Goal: Task Accomplishment & Management: Manage account settings

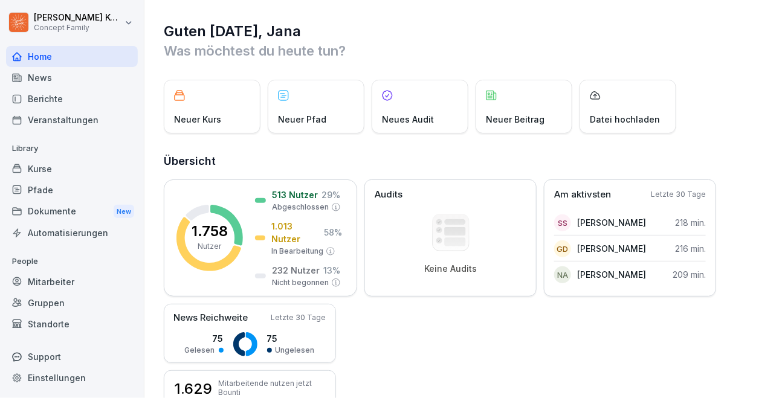
click at [45, 171] on div "Kurse" at bounding box center [72, 168] width 132 height 21
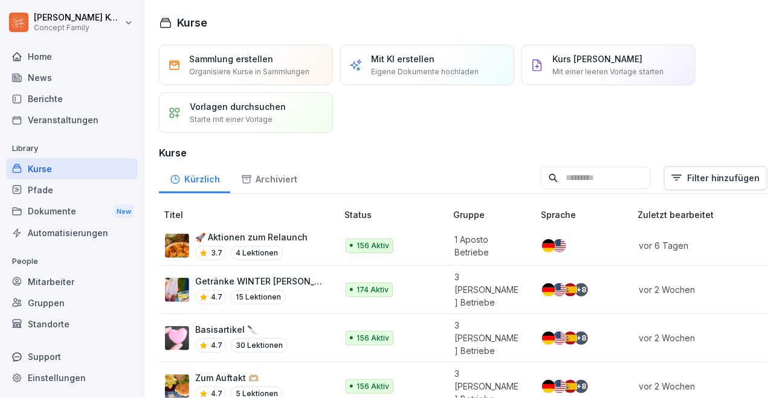
click at [639, 176] on input at bounding box center [596, 178] width 110 height 23
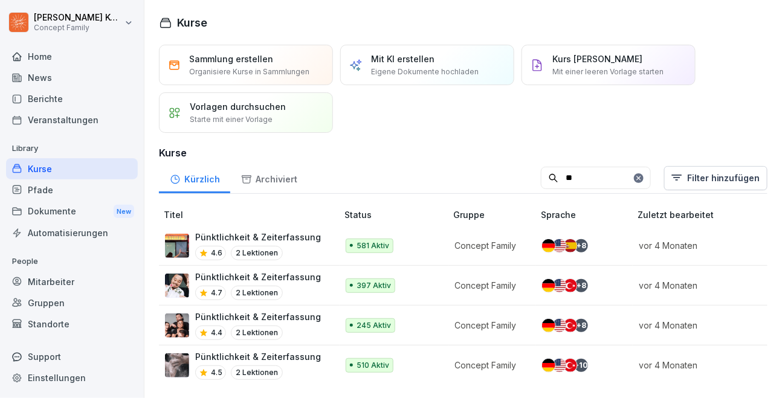
type input "**"
click at [311, 243] on p "Pünktlichkeit & Zeiterfassung" at bounding box center [258, 237] width 126 height 13
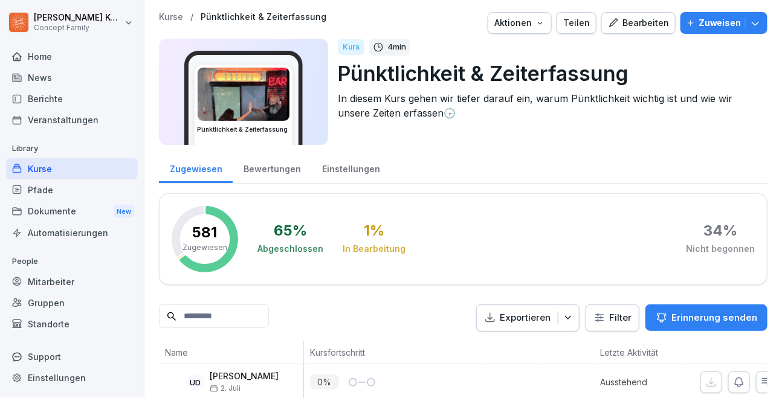
click at [668, 18] on div "Bearbeiten" at bounding box center [638, 22] width 61 height 13
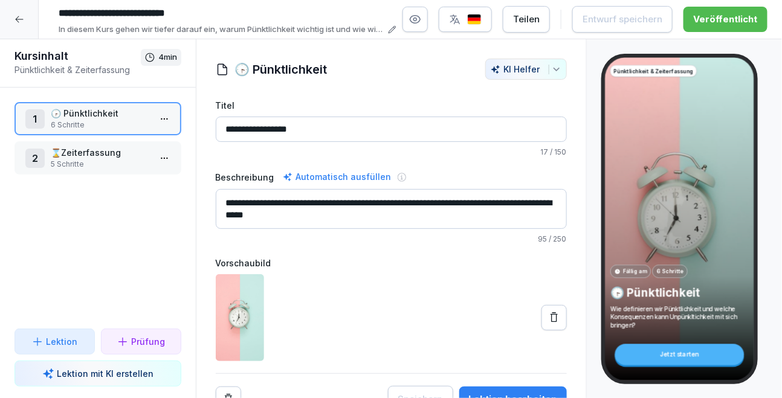
scroll to position [13, 0]
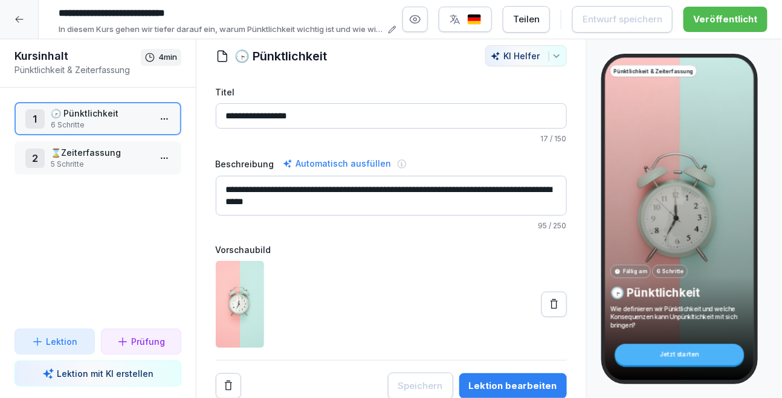
click at [538, 376] on button "Lektion bearbeiten" at bounding box center [514, 386] width 108 height 25
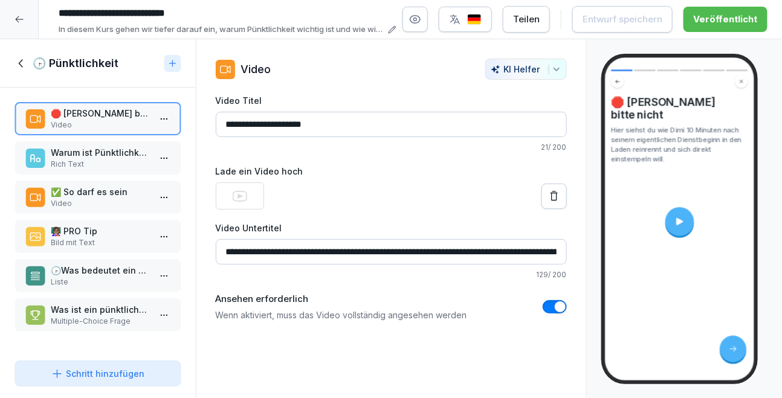
click at [97, 161] on p "Rich Text" at bounding box center [100, 164] width 99 height 11
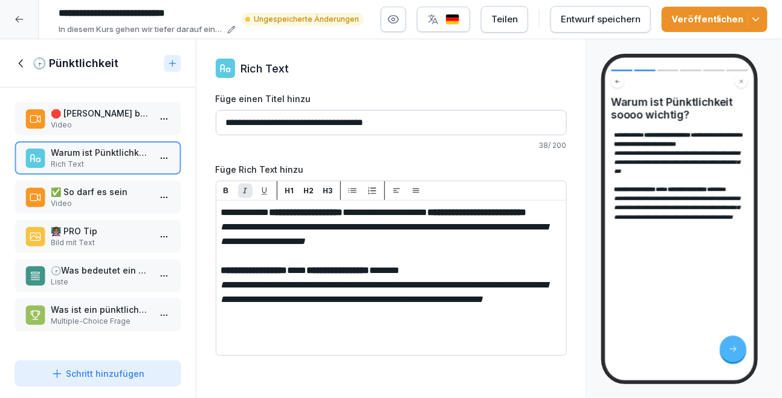
click at [615, 16] on div "Entwurf speichern" at bounding box center [601, 19] width 80 height 13
click at [689, 15] on div "Veröffentlichen" at bounding box center [715, 19] width 86 height 13
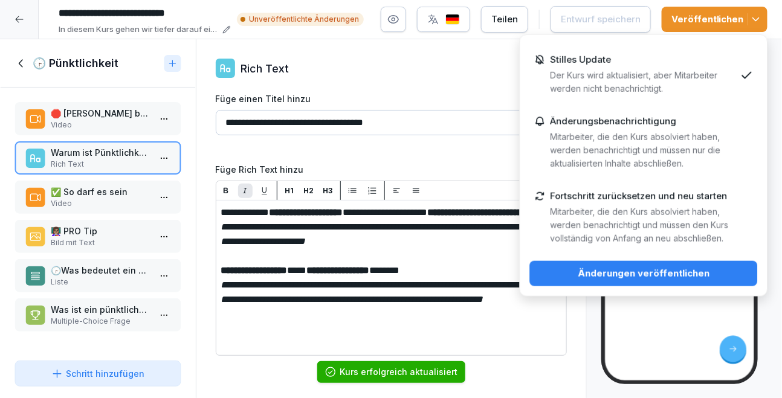
click at [698, 279] on div "Änderungen veröffentlichen" at bounding box center [644, 273] width 209 height 13
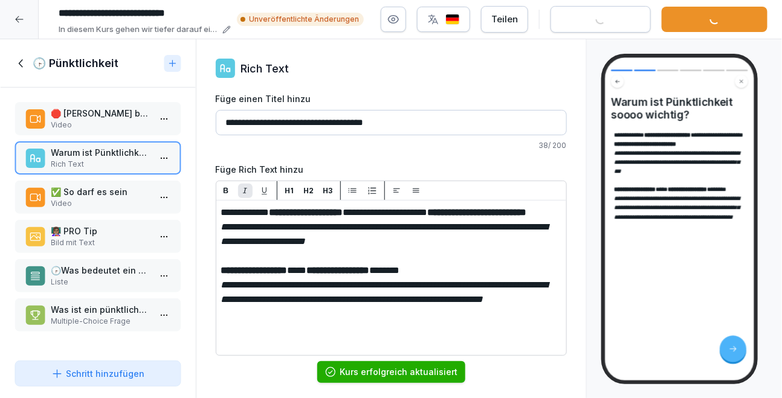
click at [17, 19] on icon at bounding box center [20, 20] width 10 height 10
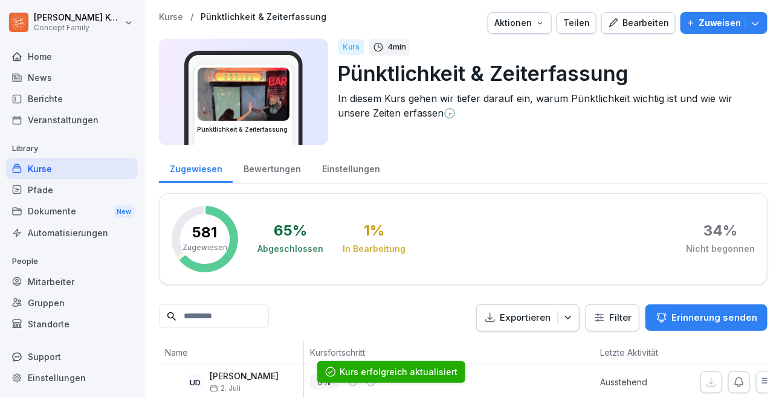
drag, startPoint x: 64, startPoint y: 162, endPoint x: 56, endPoint y: 160, distance: 8.2
click at [63, 161] on div "Kurse" at bounding box center [72, 168] width 132 height 21
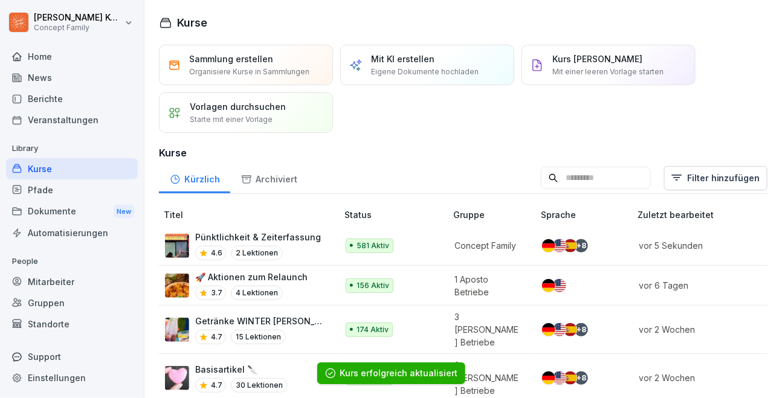
click at [616, 181] on input at bounding box center [596, 178] width 110 height 23
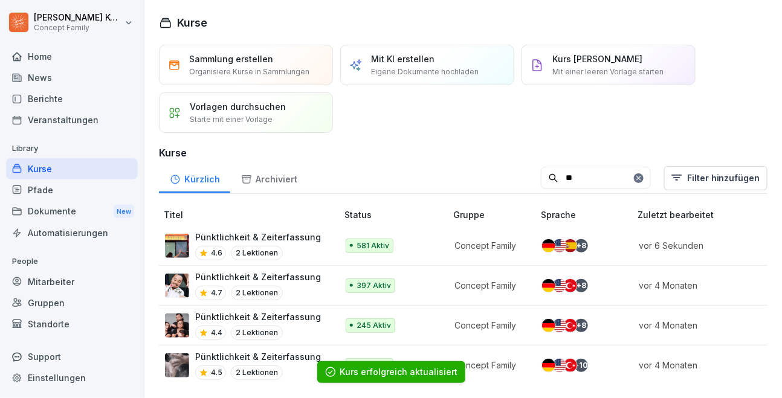
type input "**"
click at [311, 279] on p "Pünktlichkeit & Zeiterfassung" at bounding box center [258, 277] width 126 height 13
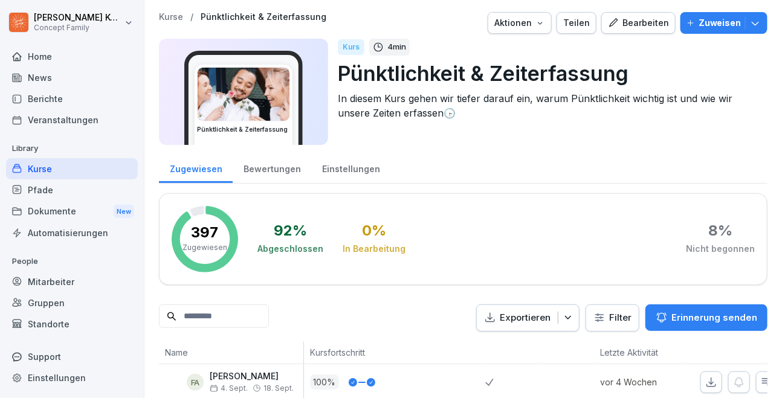
click at [642, 15] on button "Bearbeiten" at bounding box center [639, 23] width 74 height 22
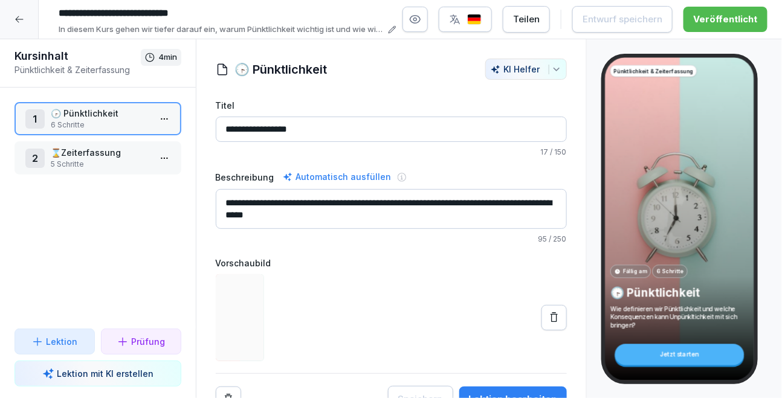
scroll to position [13, 0]
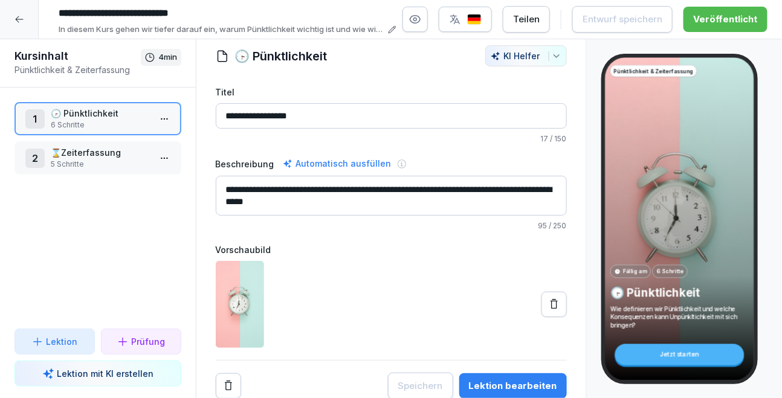
click at [531, 385] on div "Lektion bearbeiten" at bounding box center [513, 386] width 88 height 13
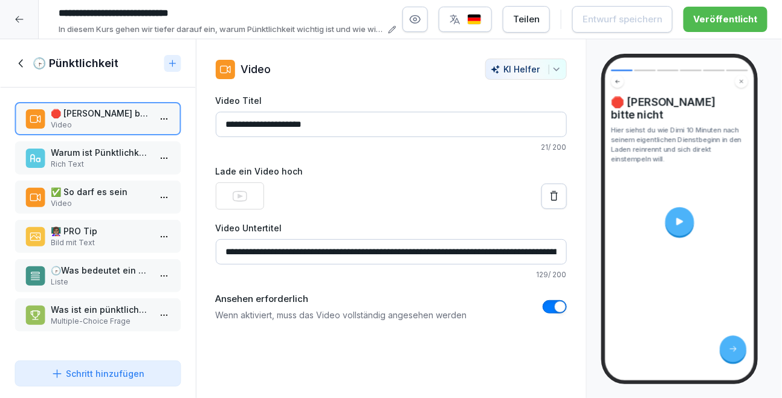
click at [80, 151] on p "Warum ist Pünktlichkeit soooo wichtig?" at bounding box center [100, 152] width 99 height 13
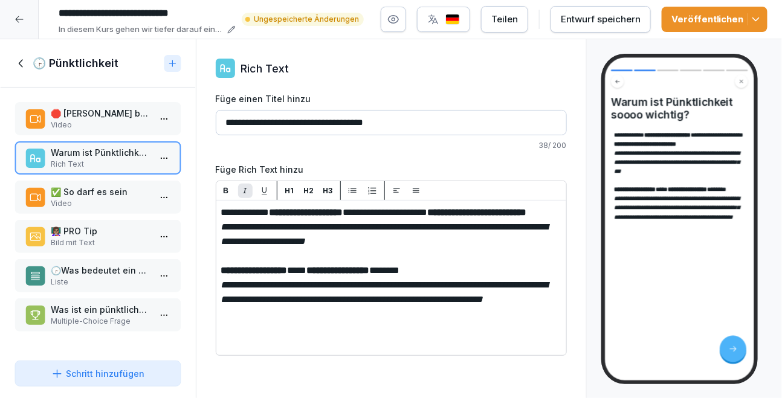
click at [606, 27] on button "Entwurf speichern" at bounding box center [601, 19] width 100 height 27
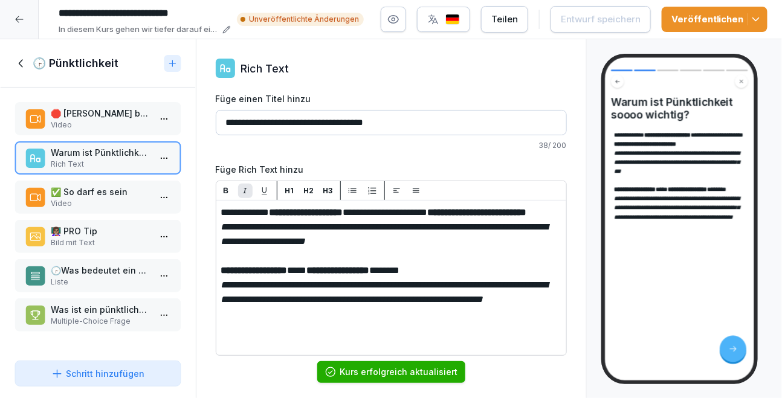
click at [752, 17] on icon "button" at bounding box center [756, 19] width 12 height 12
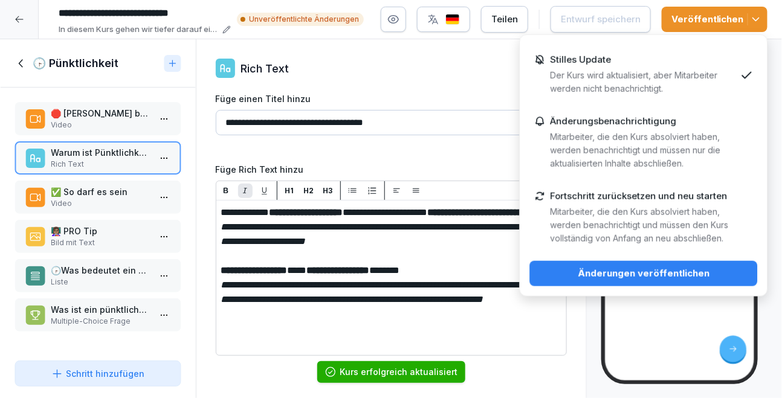
click at [697, 276] on div "Änderungen veröffentlichen" at bounding box center [644, 273] width 209 height 13
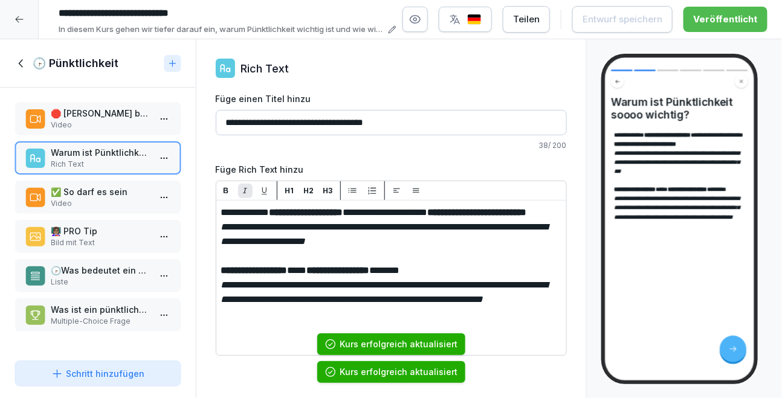
click at [25, 62] on icon at bounding box center [21, 63] width 13 height 13
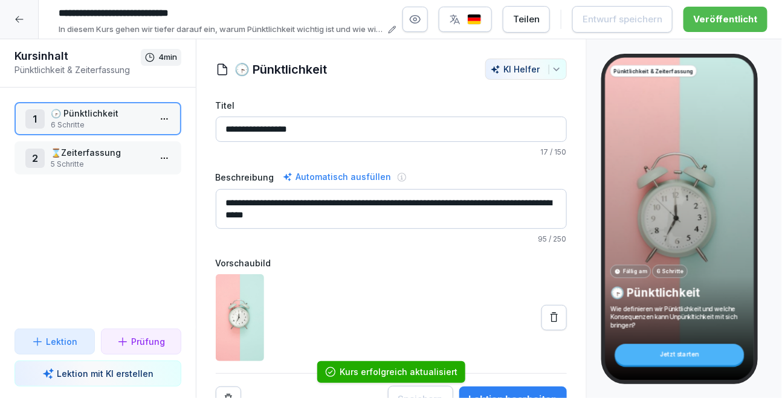
click at [22, 23] on icon at bounding box center [20, 20] width 10 height 10
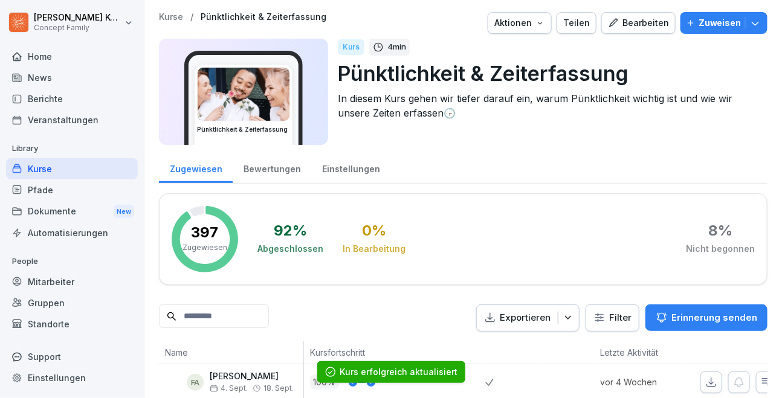
click at [52, 166] on div "Kurse" at bounding box center [72, 168] width 132 height 21
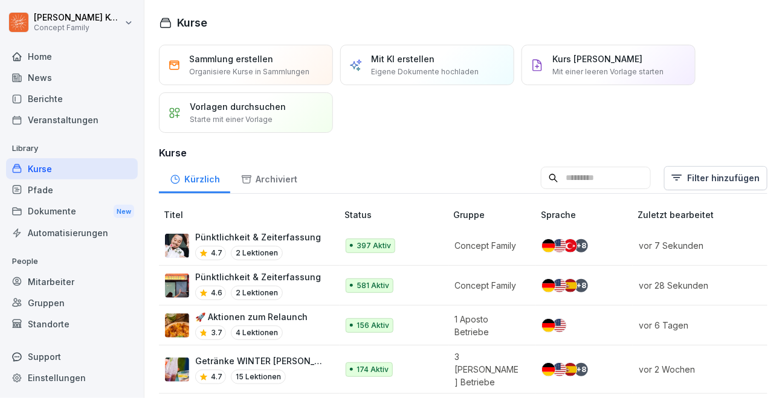
click at [600, 174] on input at bounding box center [596, 178] width 110 height 23
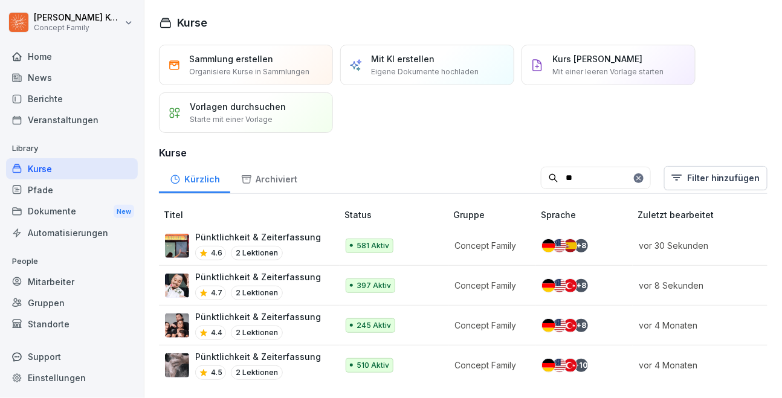
type input "**"
click at [282, 324] on div "Pünktlichkeit & Zeiterfassung 4.4 2 Lektionen" at bounding box center [258, 326] width 126 height 30
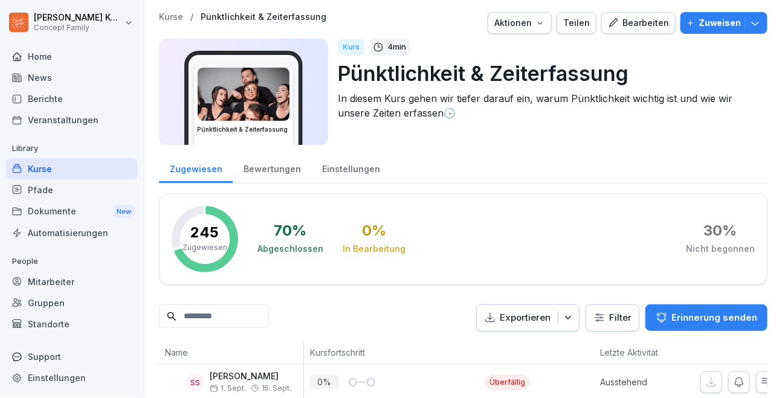
click at [650, 31] on button "Bearbeiten" at bounding box center [639, 23] width 74 height 22
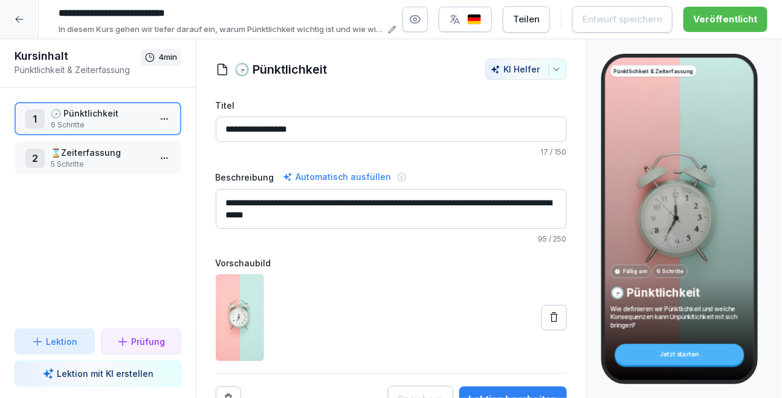
click at [555, 394] on div "Lektion bearbeiten" at bounding box center [513, 399] width 88 height 13
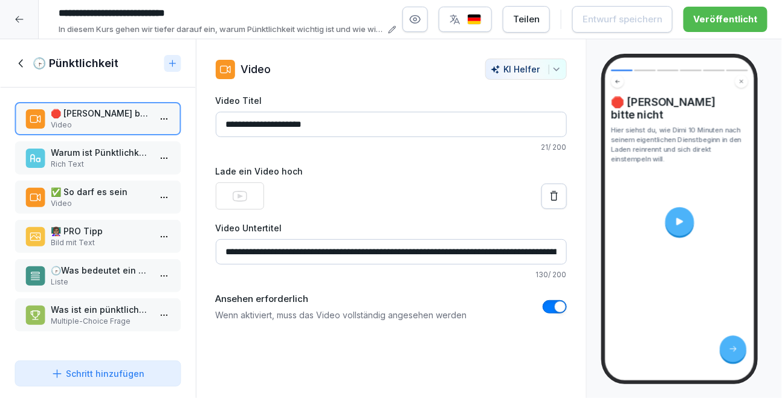
click at [61, 162] on p "Rich Text" at bounding box center [100, 164] width 99 height 11
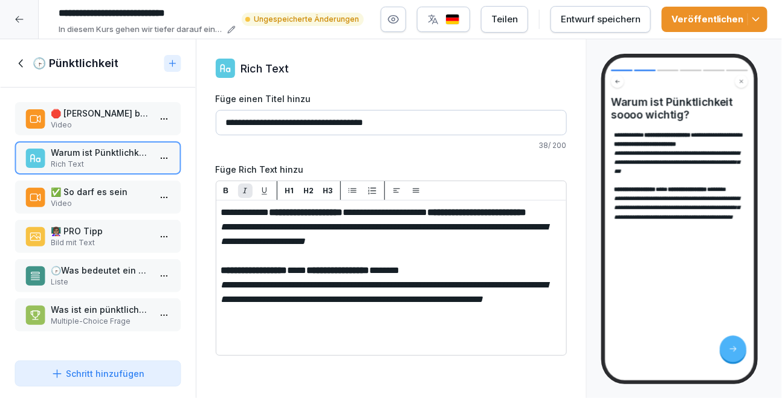
click at [616, 15] on div "Entwurf speichern" at bounding box center [601, 19] width 80 height 13
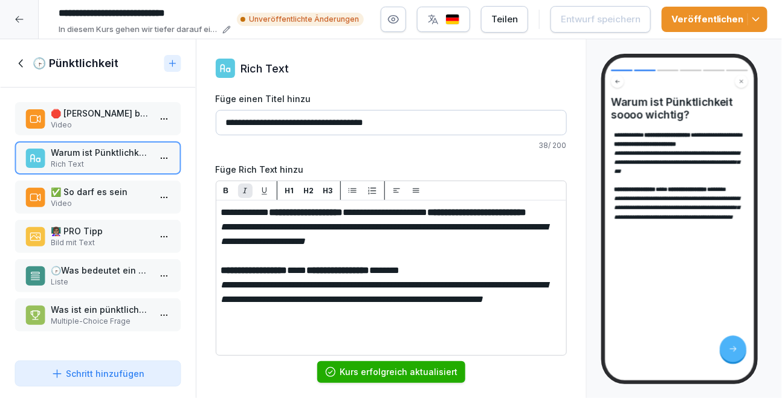
click at [697, 21] on div "Veröffentlichen" at bounding box center [715, 19] width 86 height 13
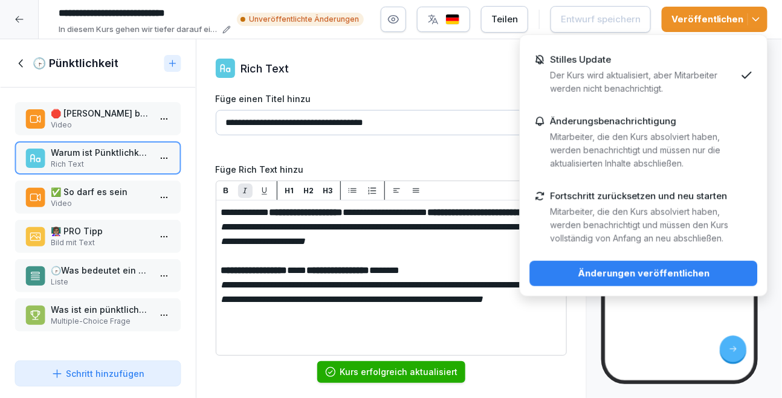
click at [704, 272] on div "Änderungen veröffentlichen" at bounding box center [644, 273] width 209 height 13
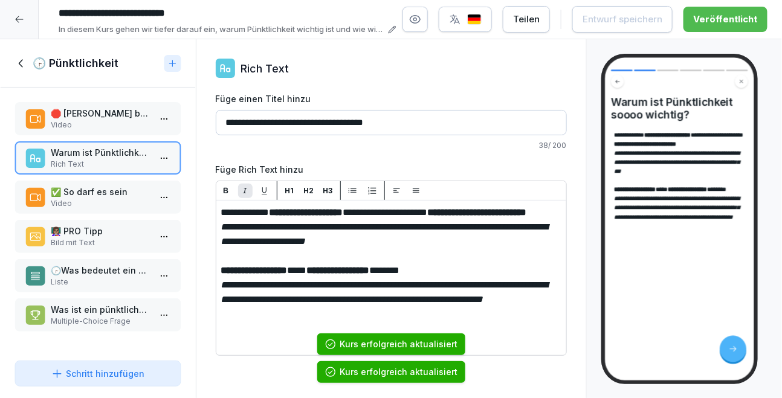
click at [27, 63] on icon at bounding box center [21, 63] width 13 height 13
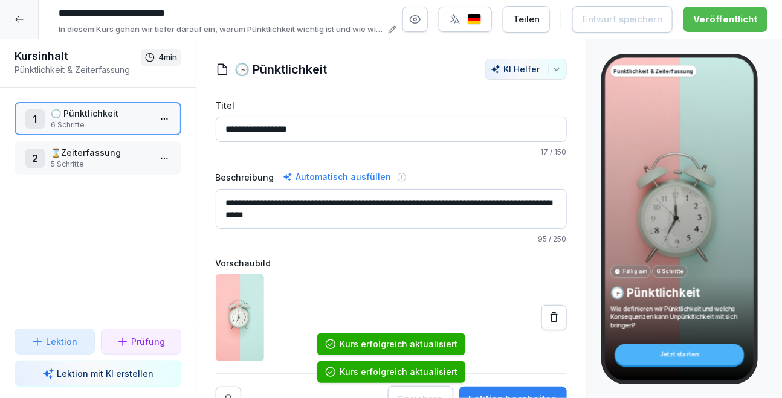
click at [21, 27] on div at bounding box center [19, 19] width 39 height 39
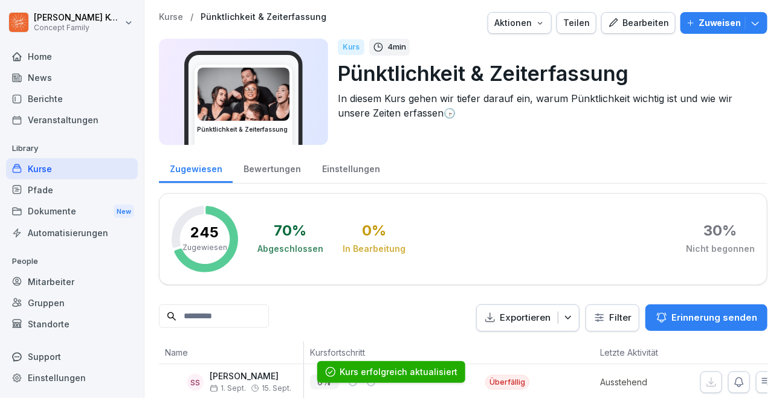
click at [53, 158] on div "Kurse" at bounding box center [72, 168] width 132 height 21
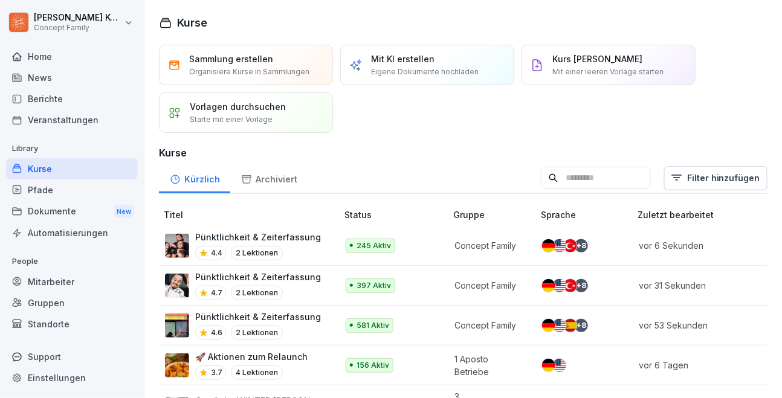
click at [630, 174] on input at bounding box center [596, 178] width 110 height 23
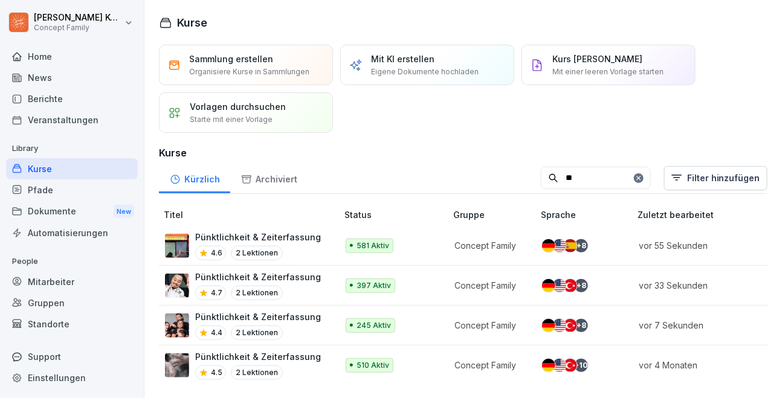
type input "**"
click at [286, 360] on p "Pünktlichkeit & Zeiterfassung" at bounding box center [258, 357] width 126 height 13
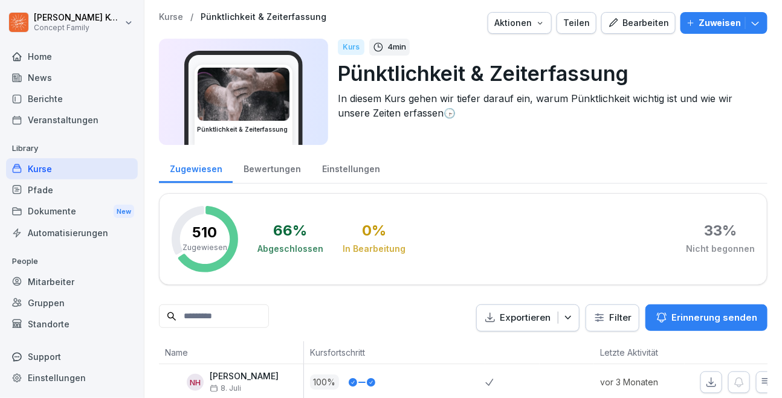
click at [646, 27] on div "Bearbeiten" at bounding box center [638, 22] width 61 height 13
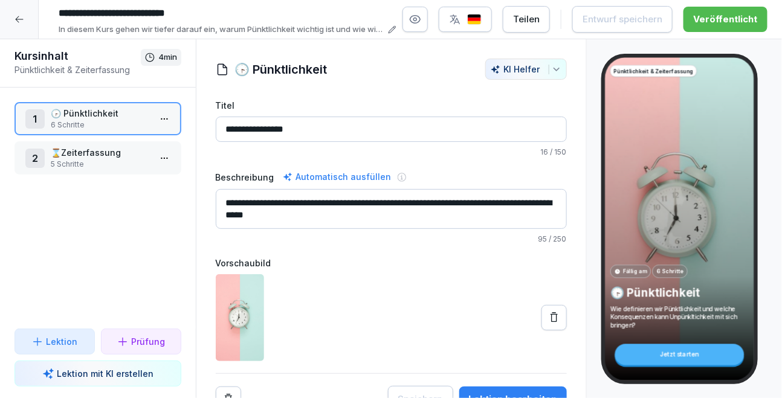
scroll to position [13, 0]
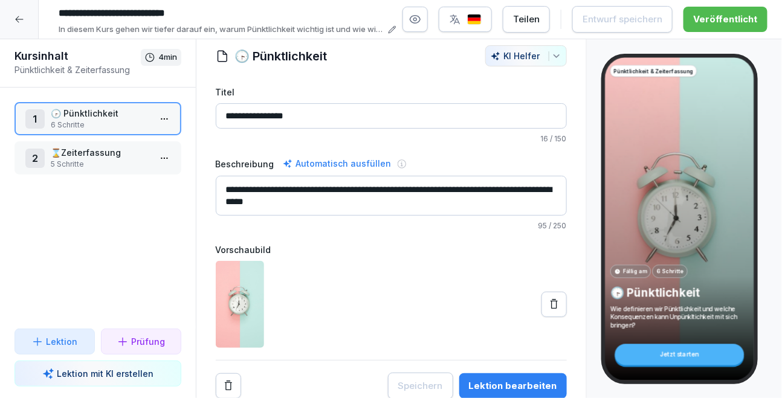
drag, startPoint x: 538, startPoint y: 384, endPoint x: 453, endPoint y: 340, distance: 96.0
click at [537, 383] on div "Lektion bearbeiten" at bounding box center [513, 386] width 88 height 13
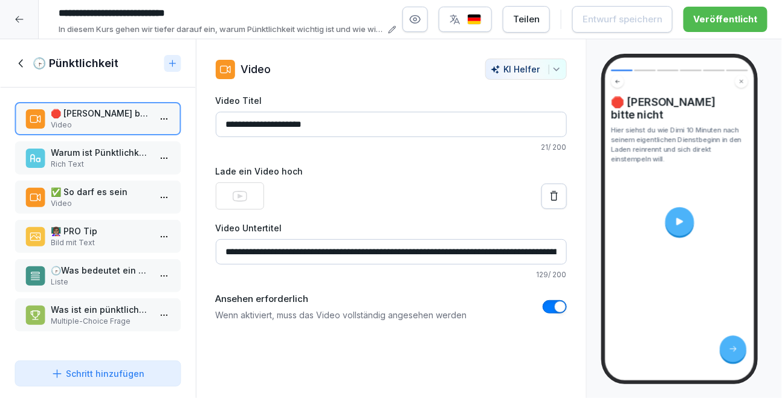
click at [126, 160] on p "Rich Text" at bounding box center [100, 164] width 99 height 11
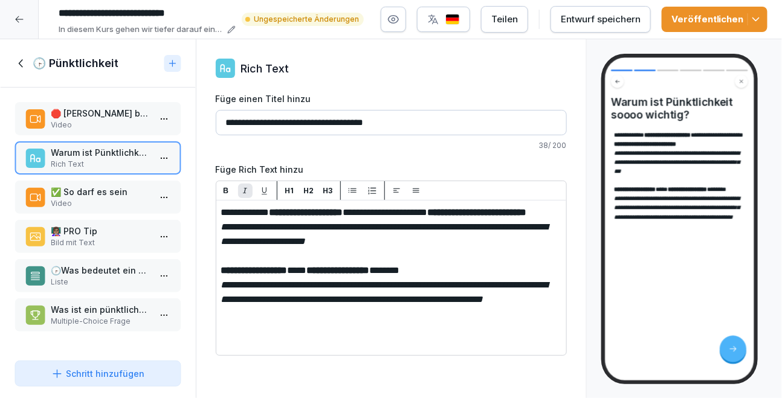
click at [623, 32] on button "Entwurf speichern" at bounding box center [601, 19] width 100 height 27
click at [714, 16] on div "Veröffentlichen" at bounding box center [715, 19] width 86 height 13
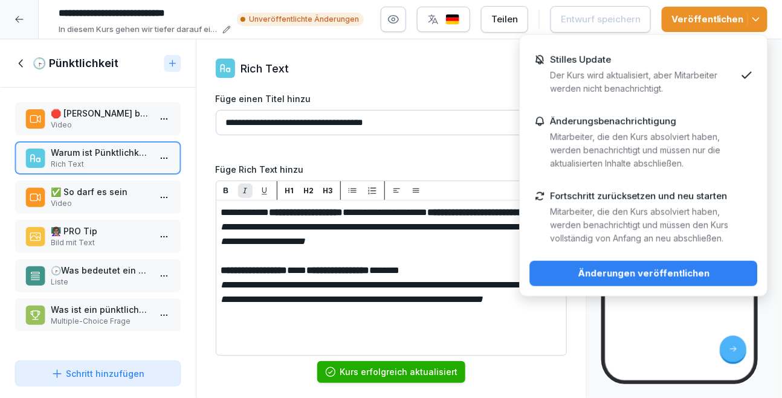
click at [680, 271] on div "Änderungen veröffentlichen" at bounding box center [644, 273] width 209 height 13
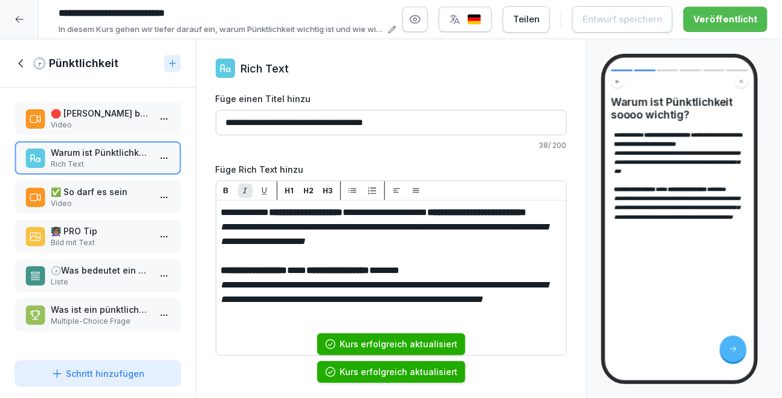
click at [22, 62] on icon at bounding box center [21, 63] width 13 height 13
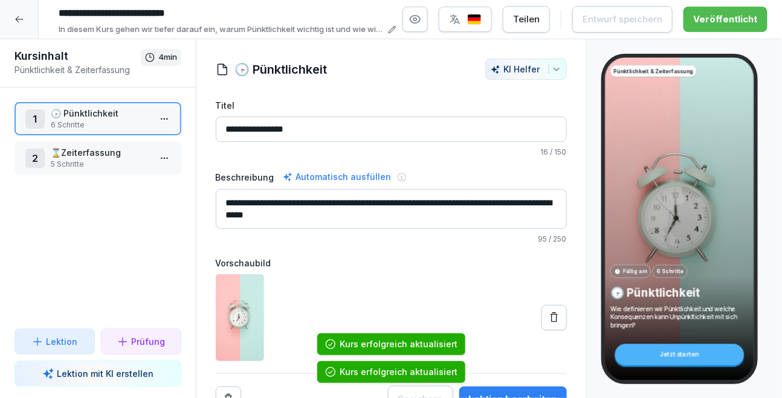
click at [22, 24] on icon at bounding box center [20, 20] width 10 height 10
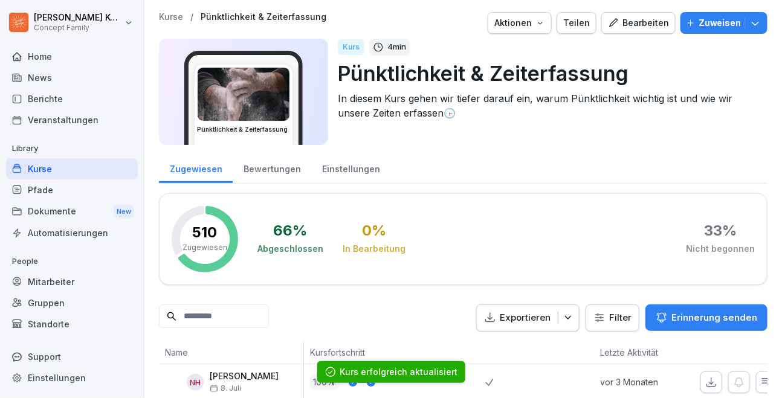
click at [41, 167] on div "Kurse" at bounding box center [72, 168] width 132 height 21
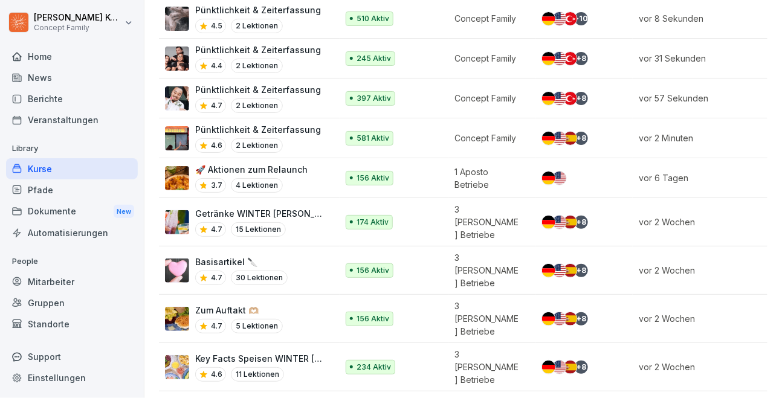
scroll to position [233, 0]
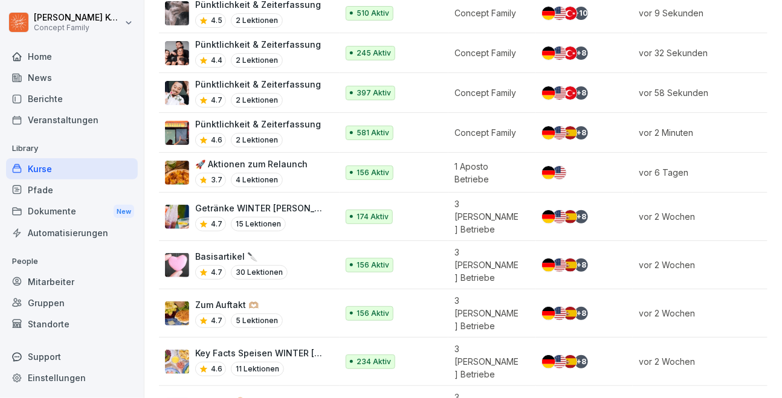
click at [275, 174] on p "4 Lektionen" at bounding box center [257, 180] width 52 height 15
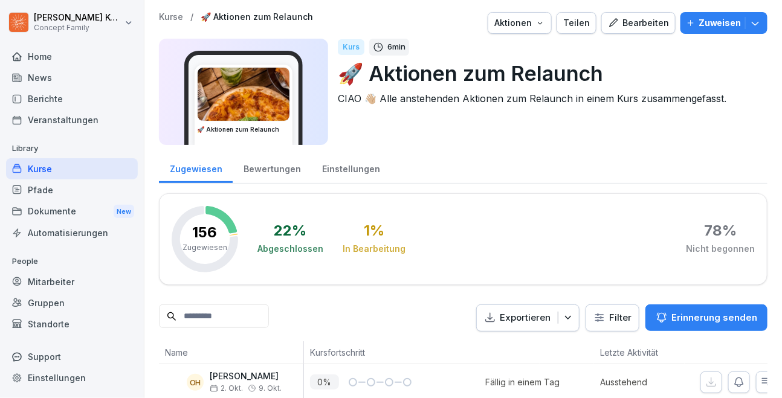
click at [272, 170] on div "Bewertungen" at bounding box center [272, 167] width 79 height 31
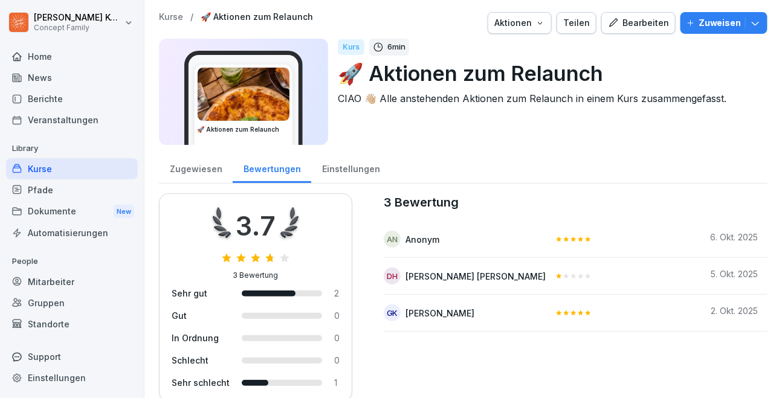
click at [205, 170] on div "Zugewiesen" at bounding box center [196, 167] width 74 height 31
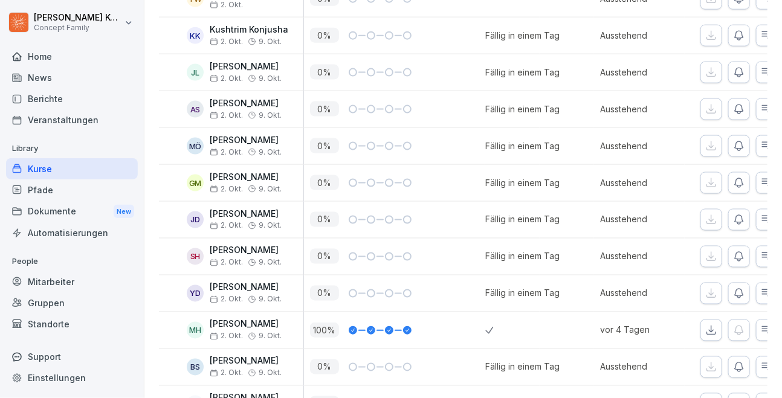
scroll to position [284, 0]
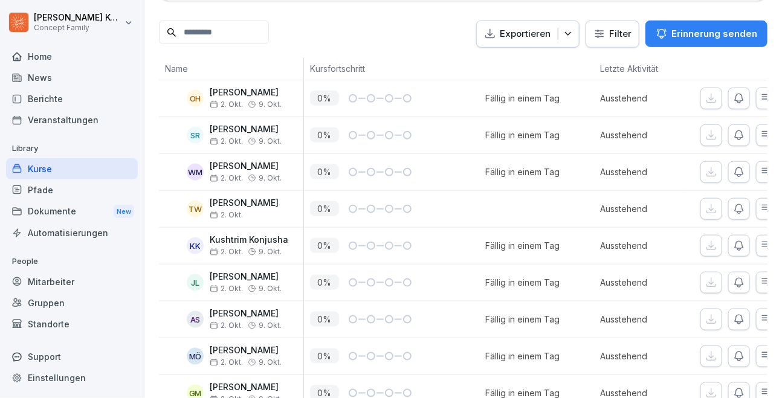
click at [91, 169] on div "Kurse" at bounding box center [72, 168] width 132 height 21
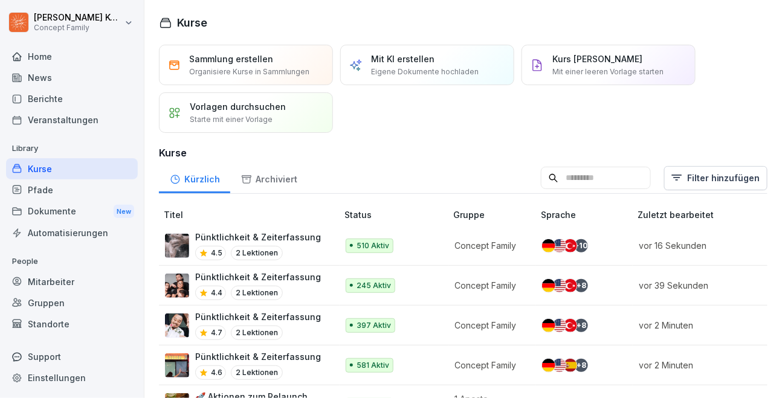
click at [585, 183] on input at bounding box center [596, 178] width 110 height 23
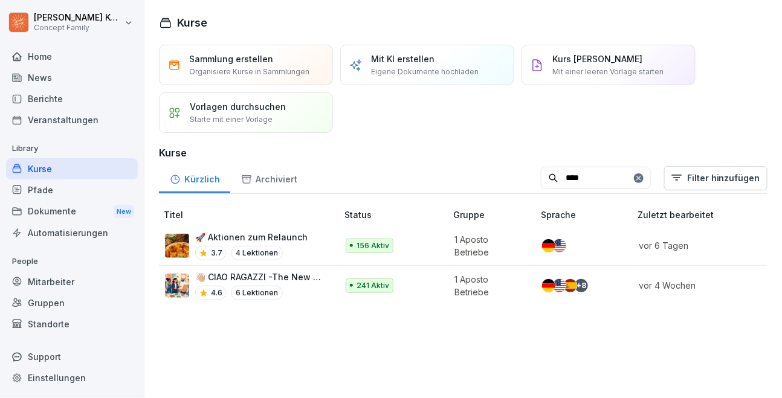
type input "****"
click at [409, 283] on div "241 Aktiv" at bounding box center [390, 286] width 88 height 15
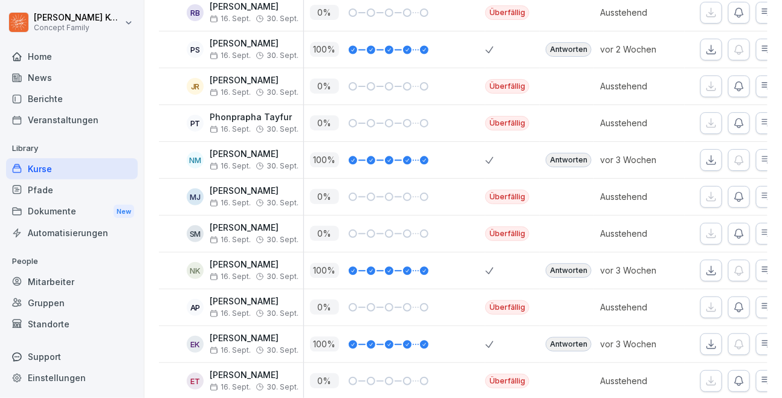
scroll to position [2546, 0]
click at [570, 49] on div "Antworten" at bounding box center [569, 50] width 46 height 15
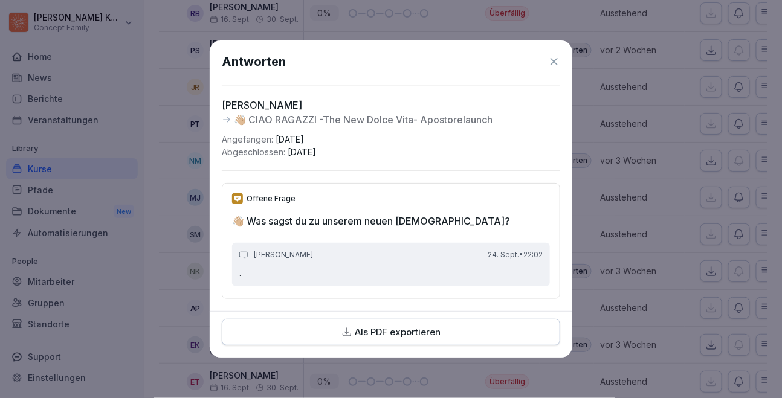
click at [547, 60] on div "Antworten" at bounding box center [391, 62] width 339 height 18
click at [555, 59] on icon at bounding box center [554, 62] width 12 height 12
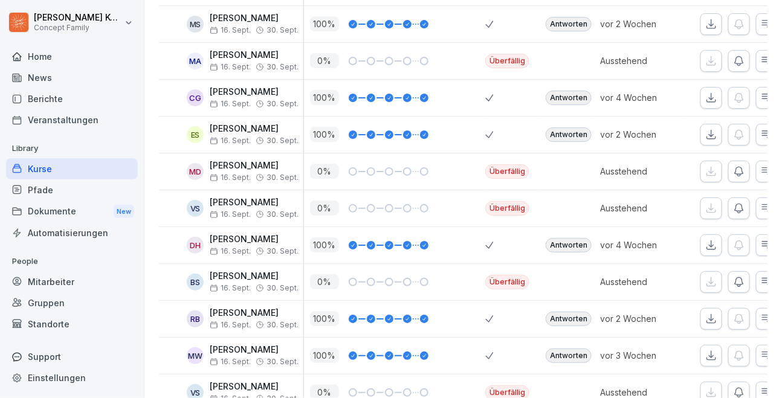
scroll to position [3051, 0]
click at [566, 131] on div "Antworten" at bounding box center [569, 135] width 46 height 15
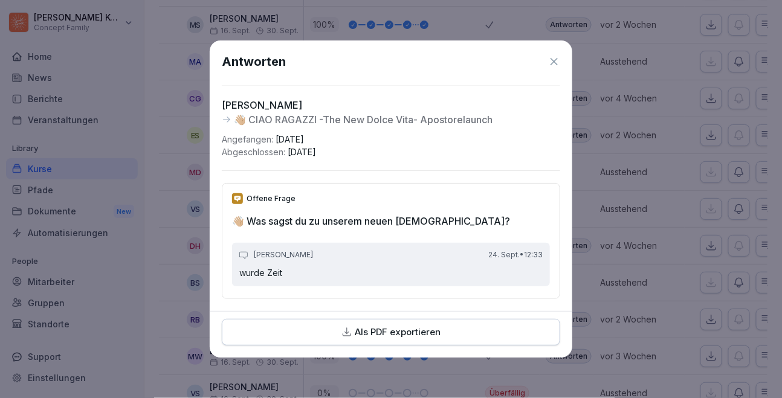
click at [553, 60] on icon at bounding box center [554, 61] width 7 height 7
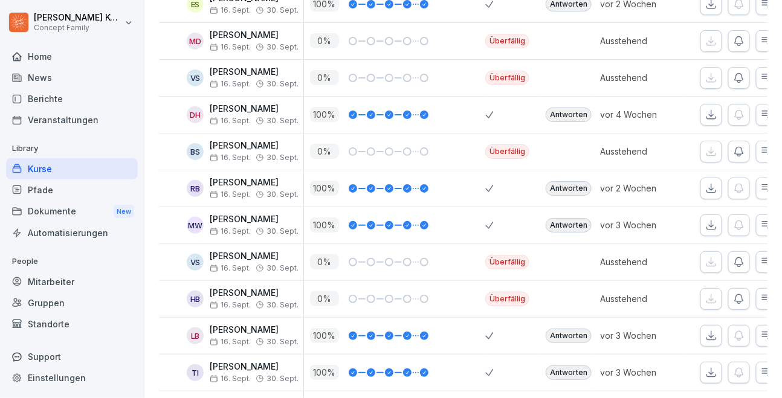
scroll to position [3182, 0]
click at [572, 186] on div "Antworten" at bounding box center [569, 188] width 46 height 15
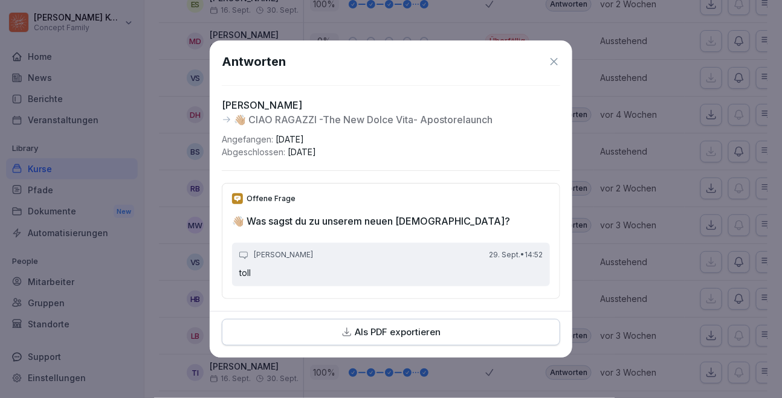
click at [557, 59] on icon at bounding box center [554, 61] width 7 height 7
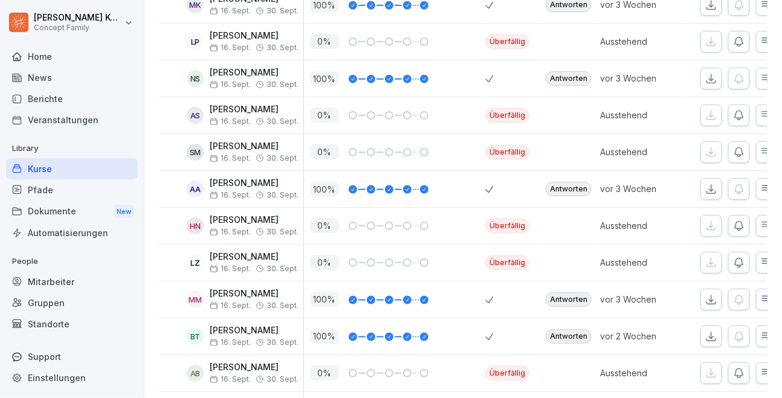
scroll to position [3836, 0]
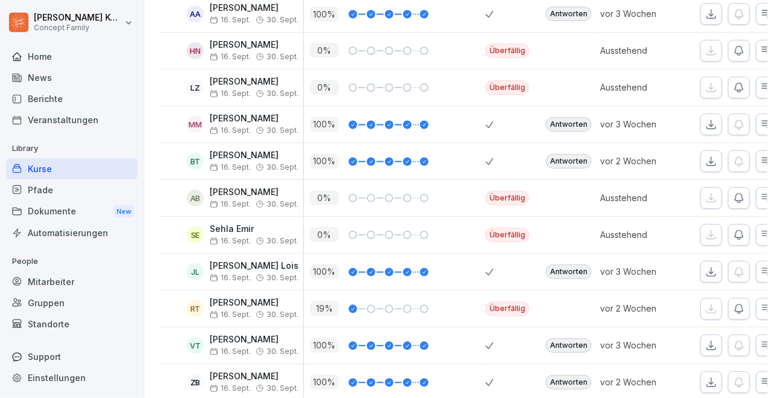
click at [573, 154] on div "Antworten" at bounding box center [569, 161] width 46 height 15
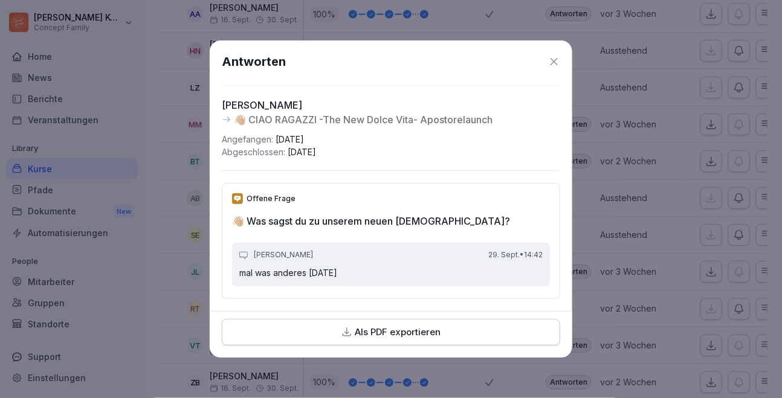
click at [555, 62] on icon at bounding box center [554, 61] width 7 height 7
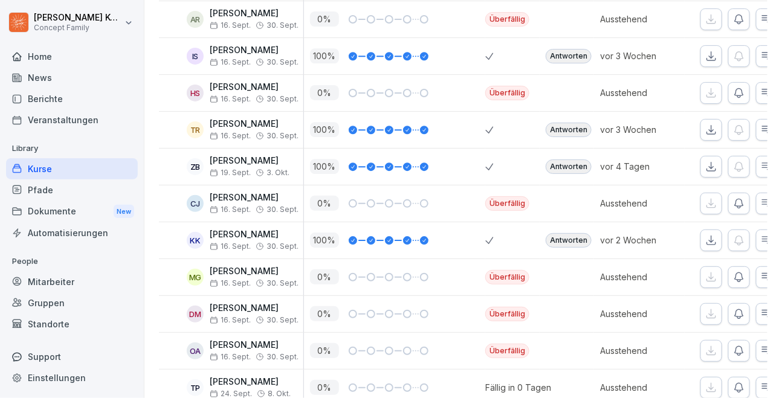
scroll to position [4239, 0]
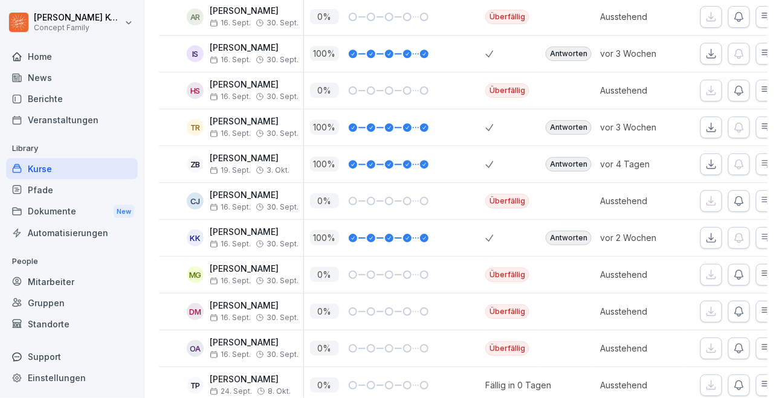
click at [575, 231] on div "Antworten" at bounding box center [569, 238] width 46 height 15
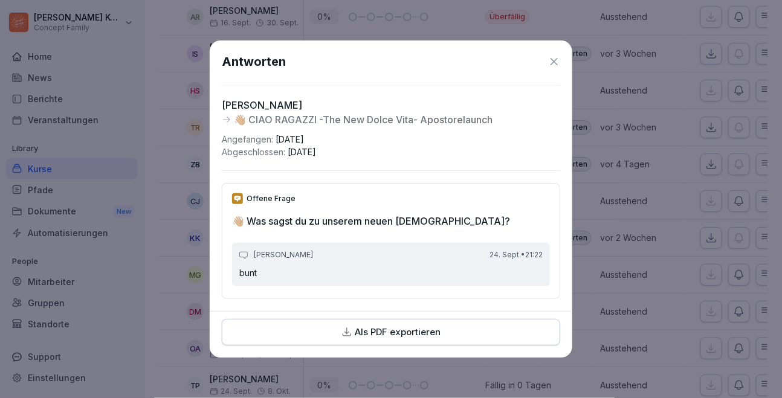
click at [553, 60] on icon at bounding box center [554, 61] width 7 height 7
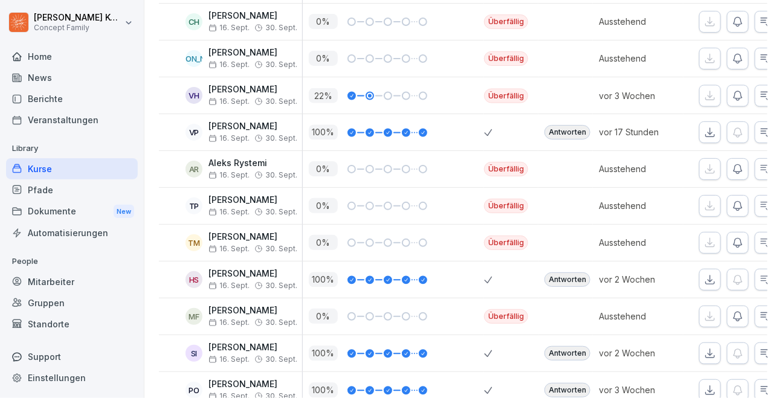
scroll to position [5273, 0]
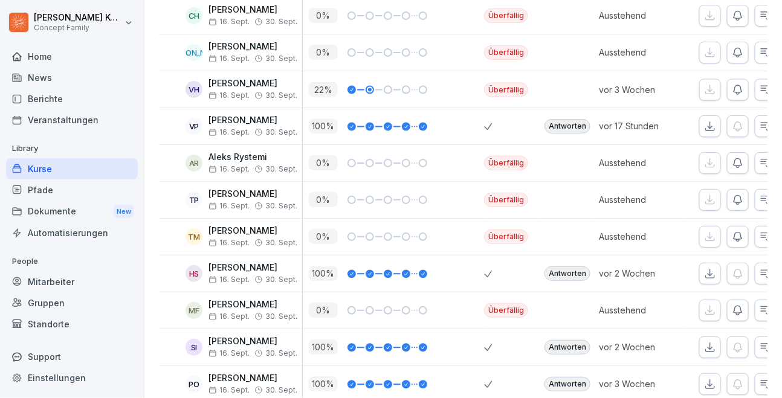
click at [574, 119] on div "Antworten" at bounding box center [568, 126] width 46 height 15
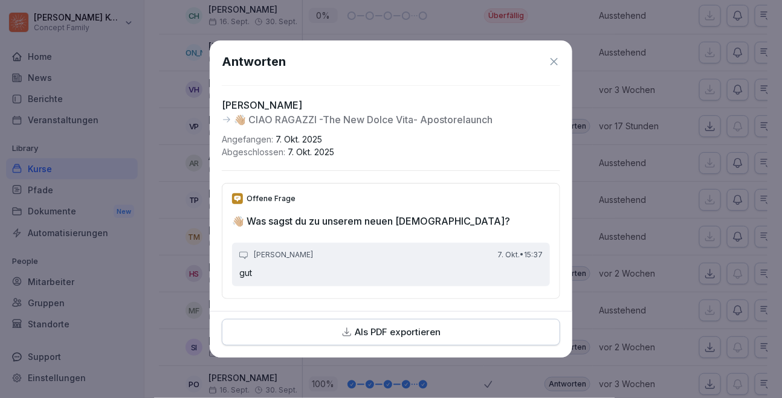
click at [551, 61] on icon at bounding box center [554, 62] width 12 height 12
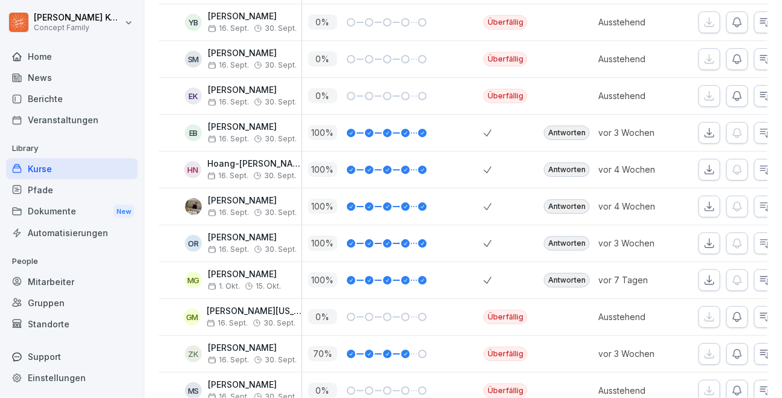
scroll to position [7145, 0]
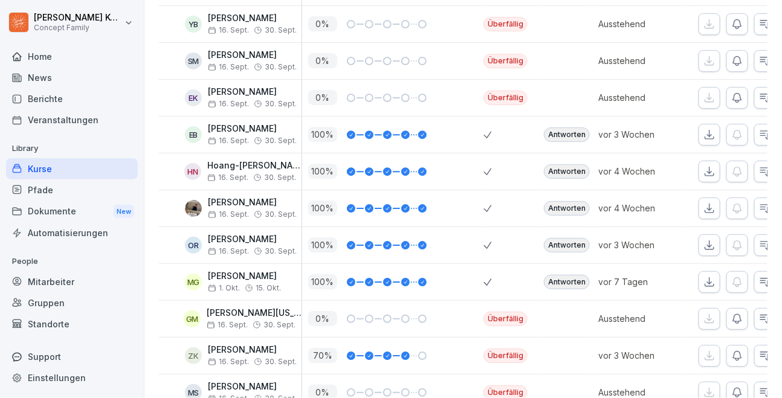
click at [572, 276] on div "Antworten" at bounding box center [567, 282] width 46 height 15
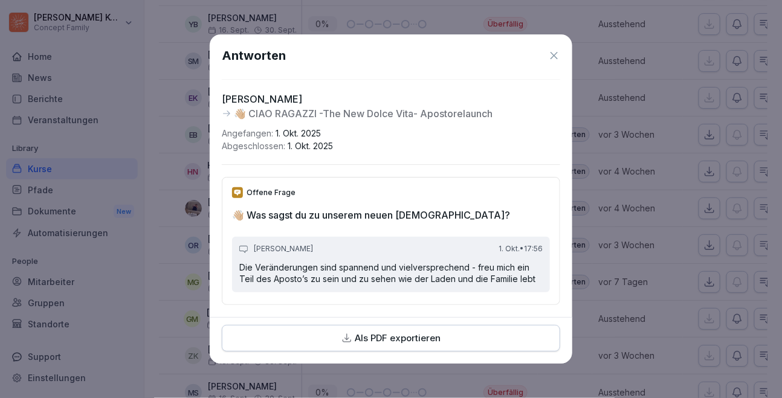
click at [554, 50] on icon at bounding box center [554, 56] width 12 height 12
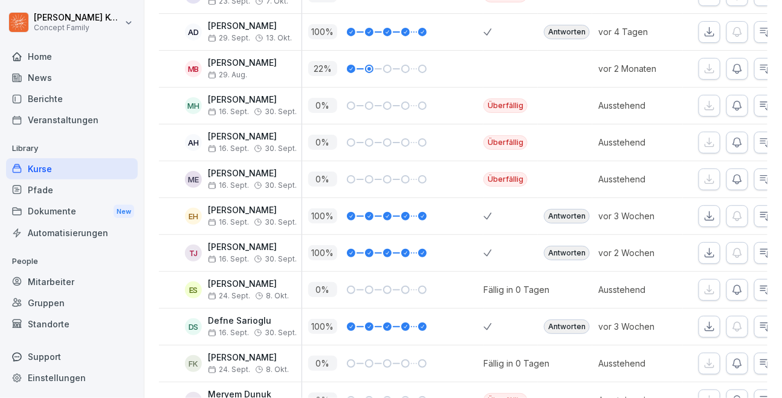
scroll to position [7615, 0]
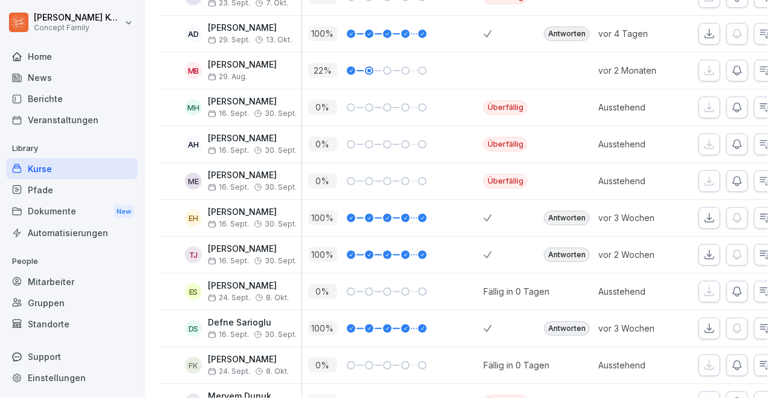
click at [577, 27] on div "Antworten" at bounding box center [567, 34] width 46 height 15
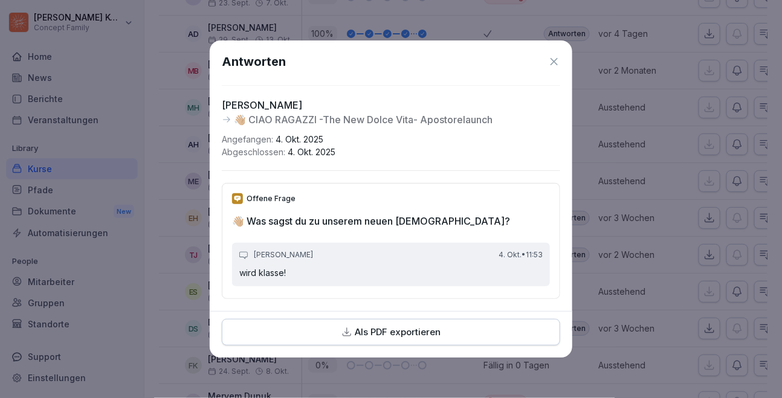
click at [554, 57] on icon at bounding box center [554, 62] width 12 height 12
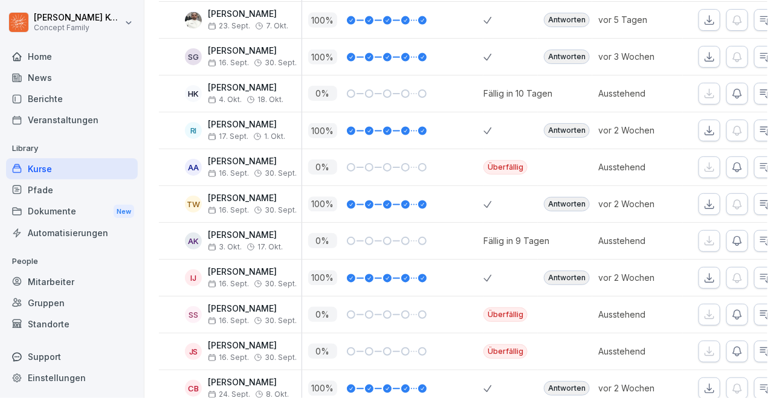
scroll to position [8071, 0]
click at [561, 13] on div "Antworten" at bounding box center [567, 20] width 46 height 15
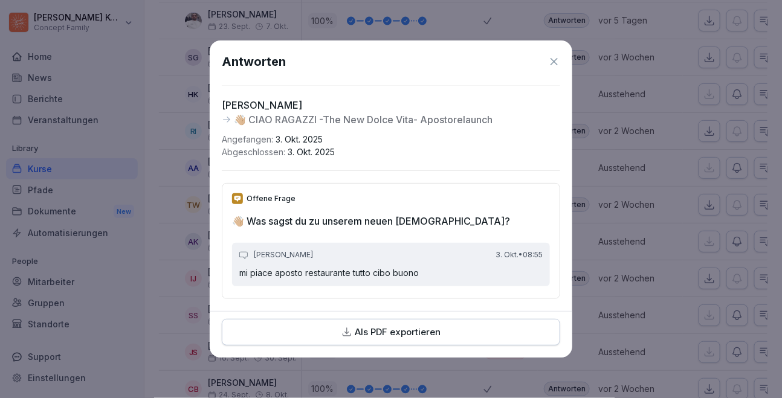
click at [551, 63] on icon at bounding box center [554, 62] width 12 height 12
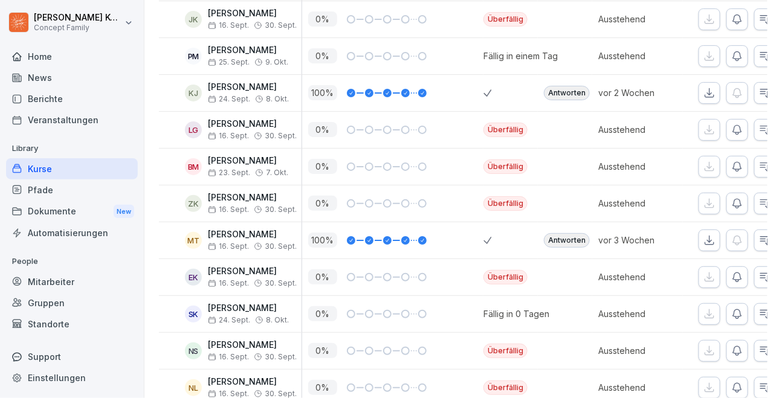
scroll to position [8855, 0]
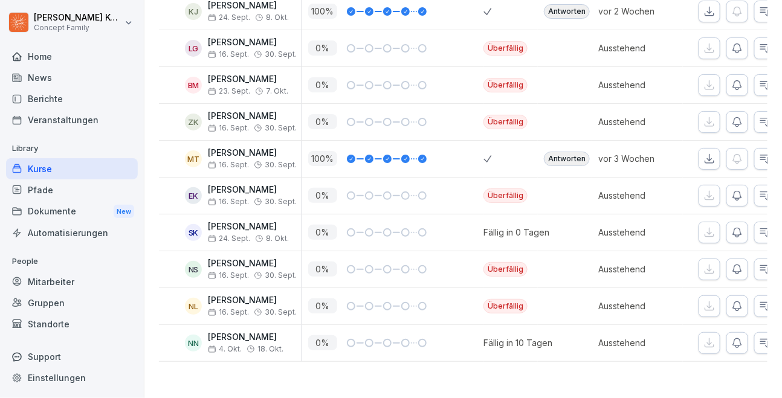
click at [51, 167] on div "Kurse" at bounding box center [72, 168] width 132 height 21
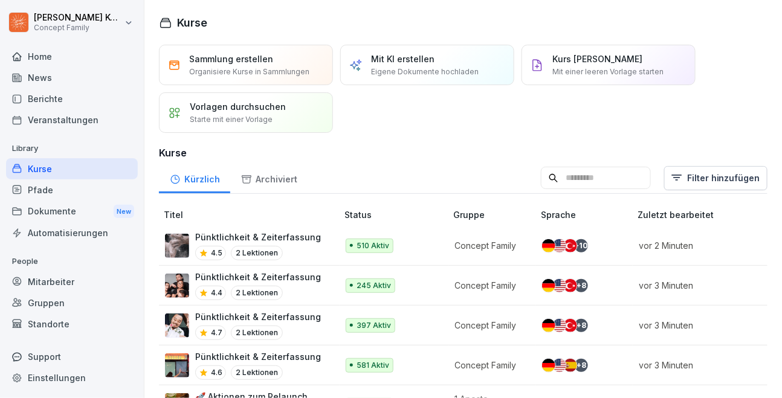
click at [582, 177] on input at bounding box center [596, 178] width 110 height 23
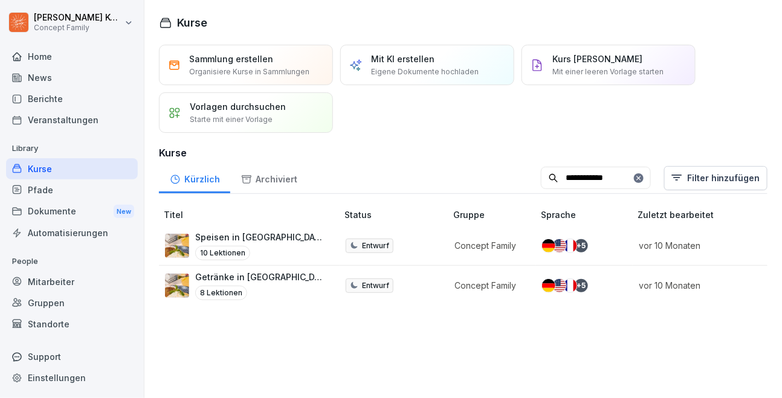
type input "**********"
click at [301, 251] on div "10 Lektionen" at bounding box center [260, 253] width 130 height 15
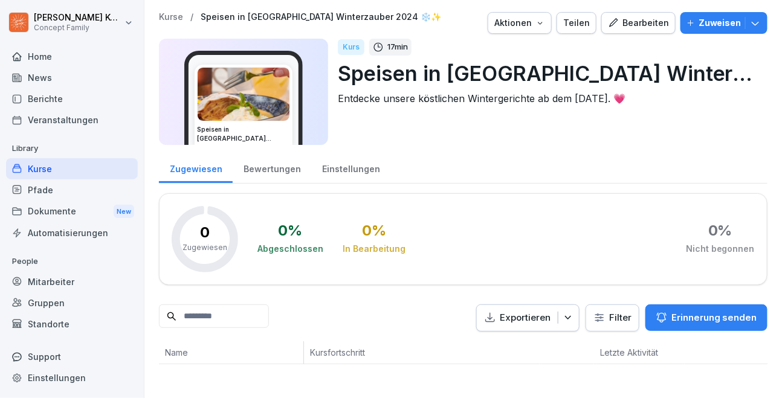
click at [527, 25] on div "Aktionen" at bounding box center [520, 22] width 51 height 13
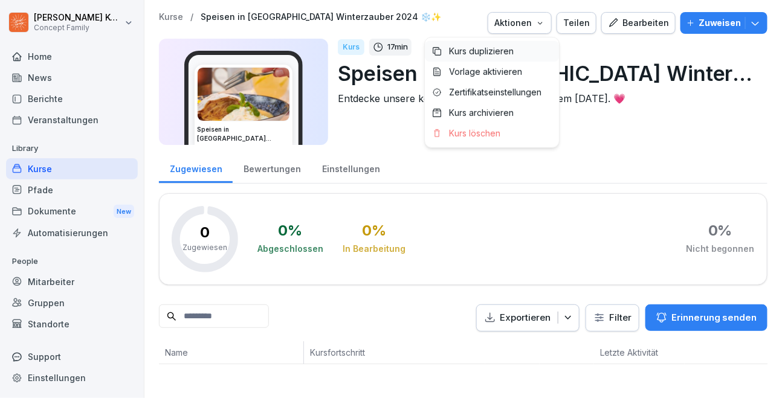
click at [501, 53] on p "Kurs duplizieren" at bounding box center [481, 51] width 65 height 11
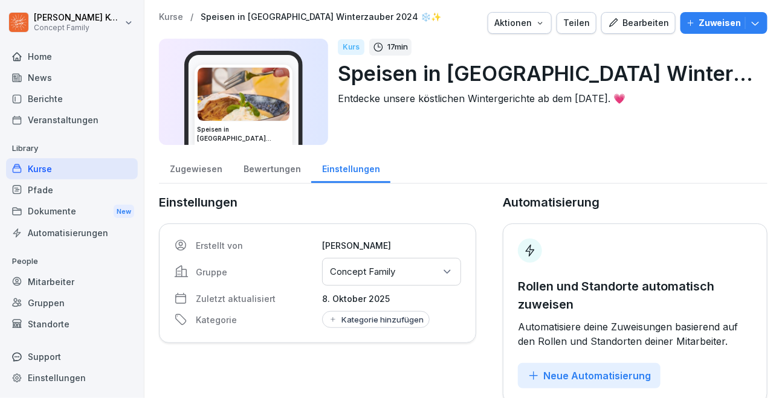
click at [700, 78] on p "Speisen in Wilmas Winterzauber 2024 ❄️✨" at bounding box center [548, 73] width 420 height 31
click at [654, 20] on div "Bearbeiten" at bounding box center [638, 22] width 61 height 13
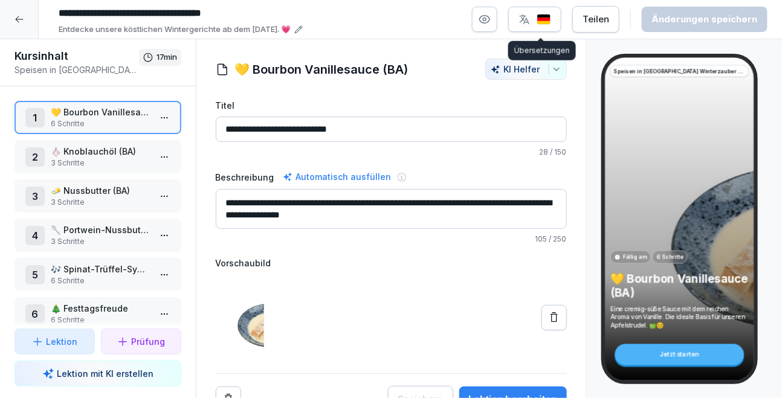
click at [232, 16] on input "**********" at bounding box center [234, 13] width 363 height 21
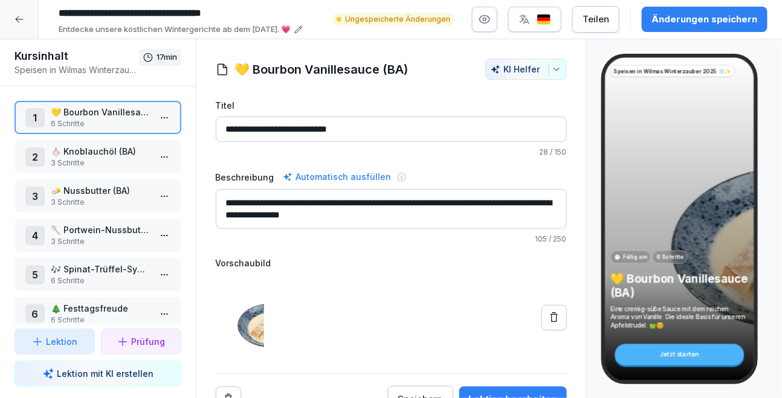
type input "**********"
click at [262, 30] on p "Entdecke unsere köstlichen Wintergerichte ab dem 11.11.2024. 💗" at bounding box center [175, 30] width 232 height 12
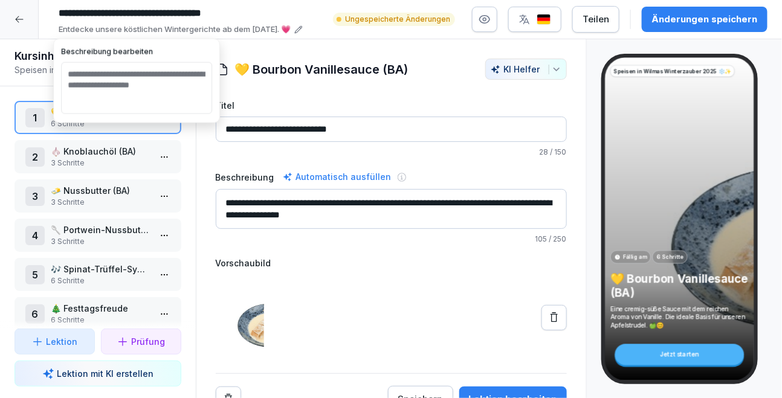
click at [169, 85] on textarea "**********" at bounding box center [136, 88] width 151 height 52
type textarea "**********"
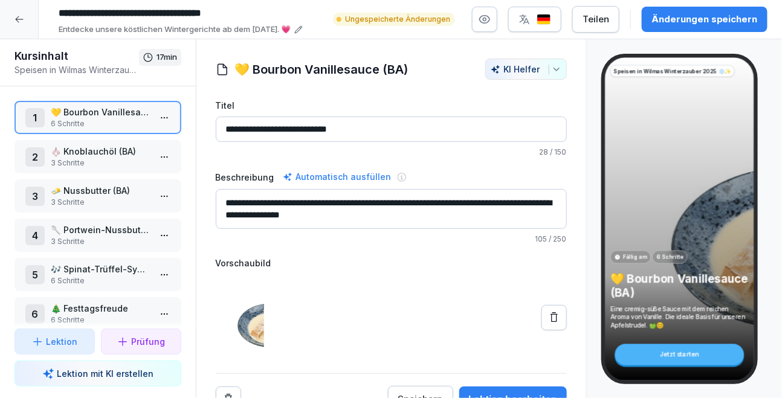
drag, startPoint x: 694, startPoint y: 17, endPoint x: 674, endPoint y: 19, distance: 20.0
click at [694, 16] on div "Änderungen speichern" at bounding box center [705, 19] width 106 height 13
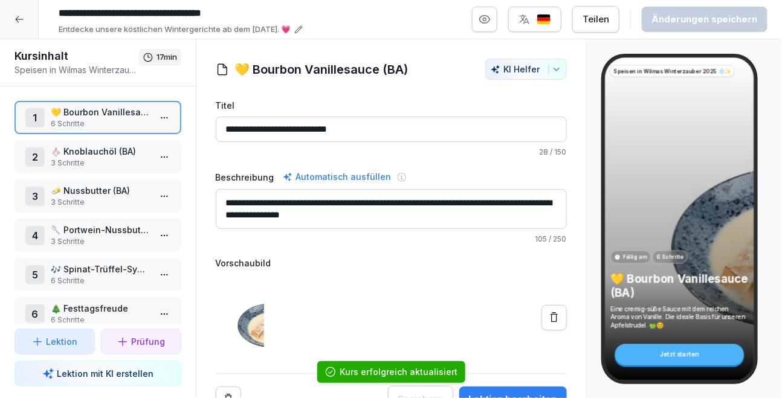
click at [15, 24] on icon at bounding box center [20, 20] width 10 height 10
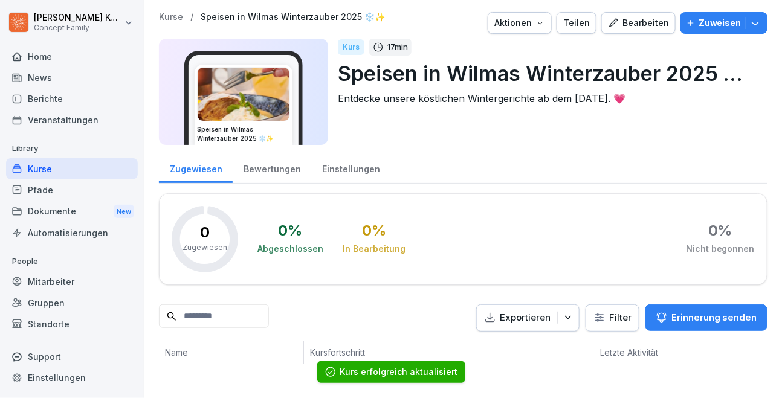
click at [56, 173] on div "Kurse" at bounding box center [72, 168] width 132 height 21
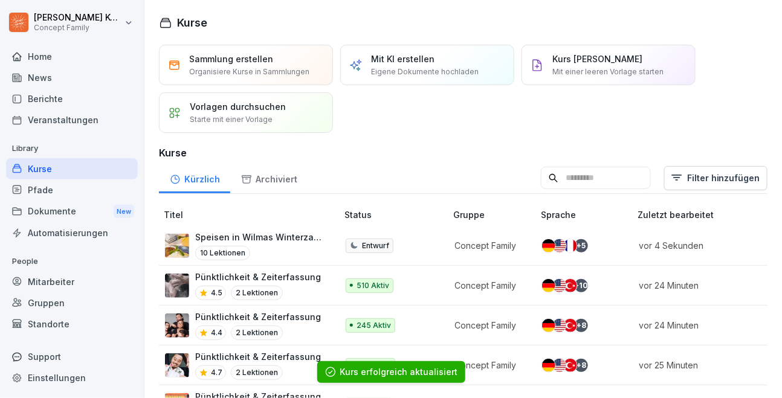
click at [597, 168] on input at bounding box center [596, 178] width 110 height 23
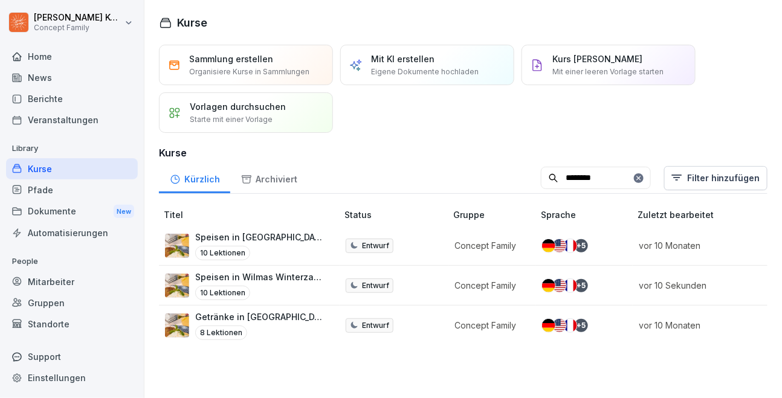
type input "********"
click at [270, 328] on div "8 Lektionen" at bounding box center [260, 333] width 130 height 15
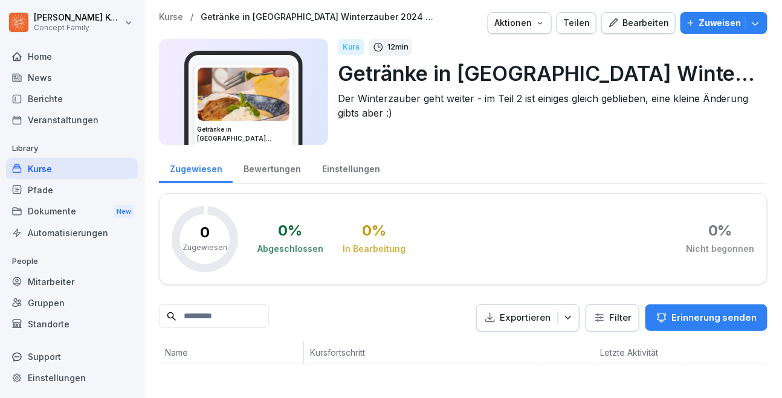
click at [525, 22] on div "Aktionen" at bounding box center [520, 22] width 51 height 13
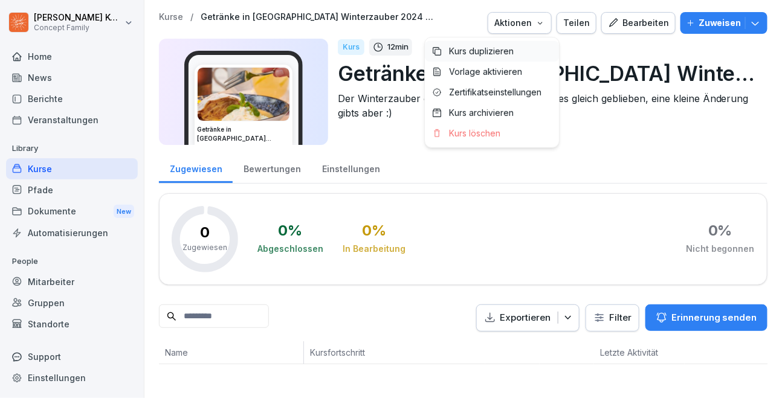
click at [480, 50] on p "Kurs duplizieren" at bounding box center [481, 51] width 65 height 11
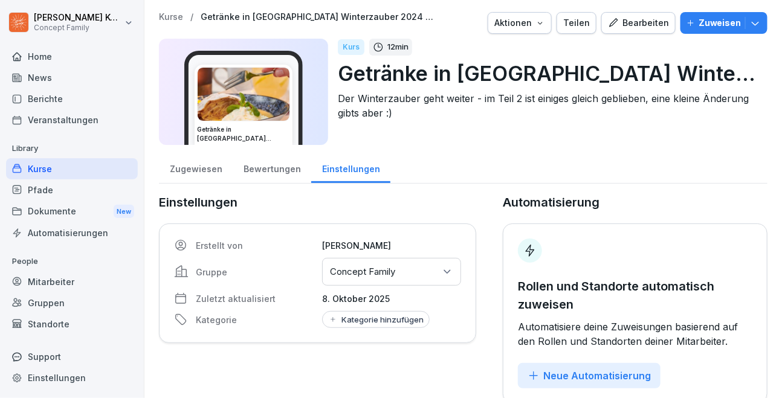
click at [695, 77] on p "Getränke in [GEOGRAPHIC_DATA] Winterzauber 2024 ❄️✨" at bounding box center [548, 73] width 420 height 31
click at [658, 26] on div "Bearbeiten" at bounding box center [638, 22] width 61 height 13
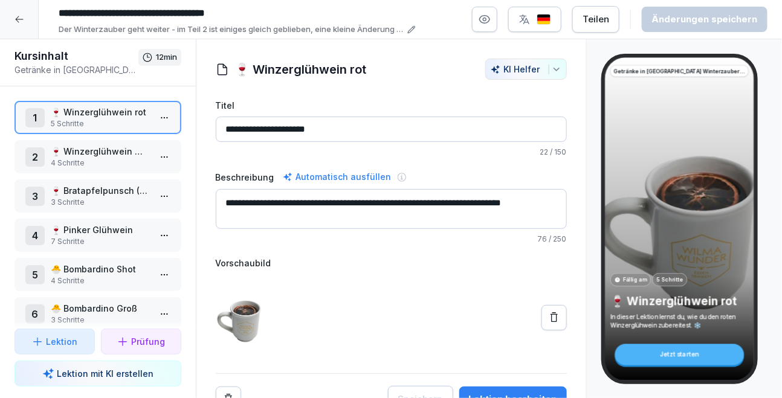
click at [238, 16] on input "**********" at bounding box center [234, 13] width 363 height 21
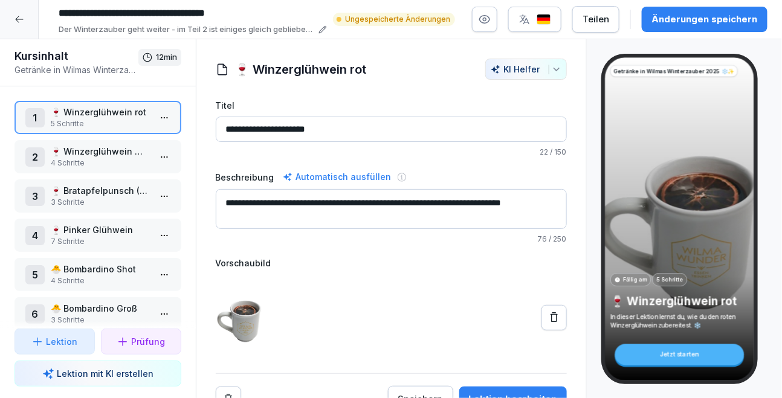
type input "**********"
click at [235, 31] on p "Der Winterzauber geht weiter - im Teil 2 ist einiges gleich geblieben, eine kle…" at bounding box center [187, 30] width 256 height 12
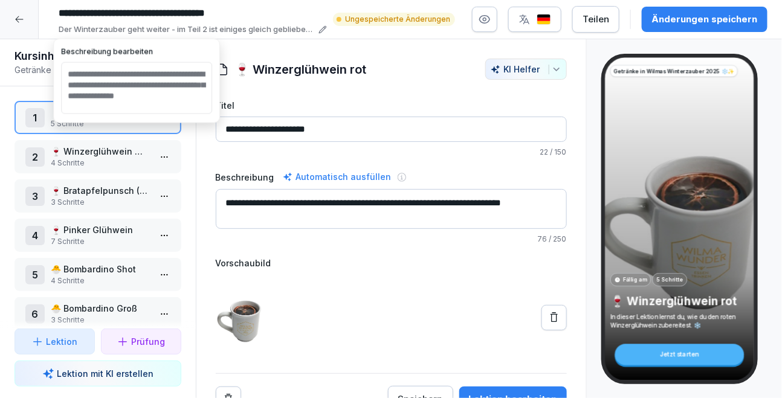
click at [267, 126] on input "**********" at bounding box center [391, 129] width 351 height 25
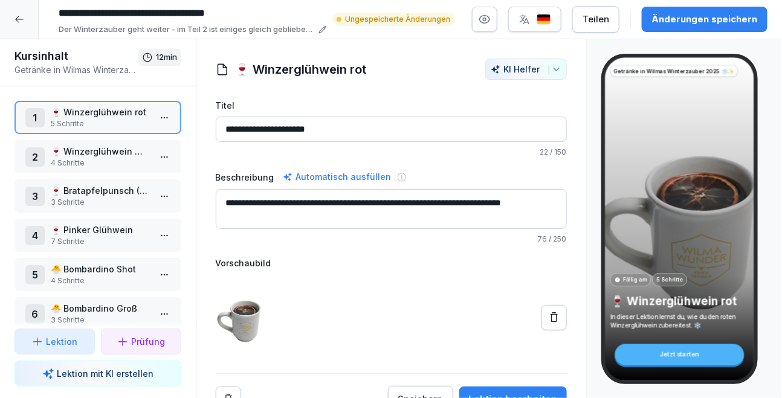
click at [156, 26] on p "Der Winterzauber geht weiter - im Teil 2 ist einiges gleich geblieben, eine kle…" at bounding box center [187, 30] width 256 height 12
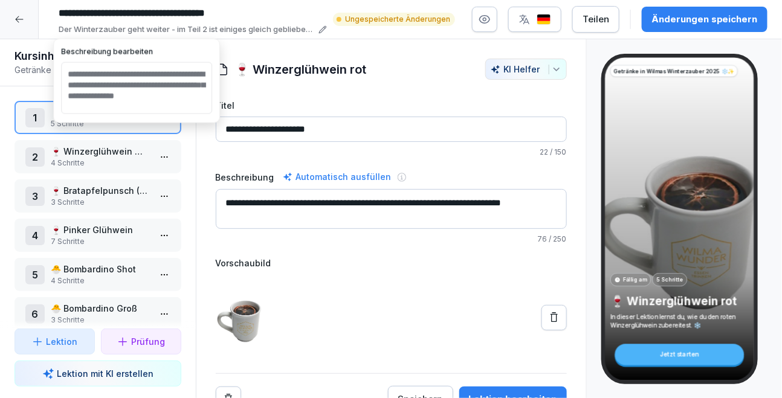
click at [143, 83] on textarea "**********" at bounding box center [136, 88] width 151 height 52
click at [116, 76] on textarea "**********" at bounding box center [136, 88] width 151 height 52
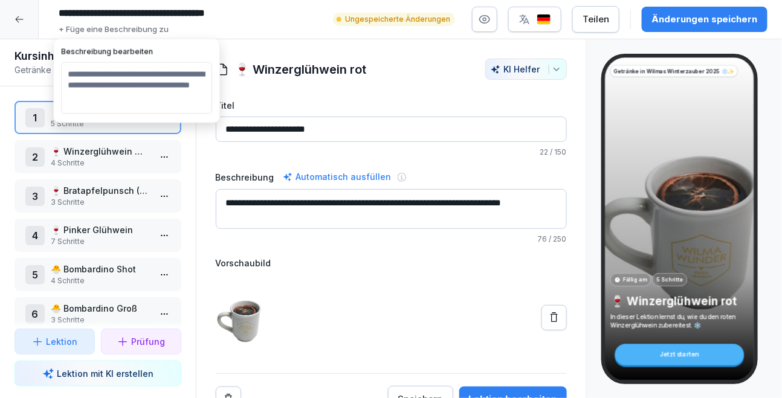
click at [408, 82] on div "**********" at bounding box center [391, 236] width 351 height 354
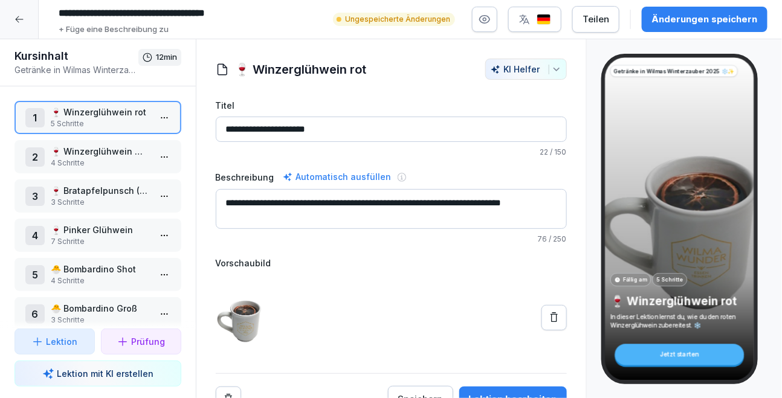
click at [20, 17] on icon at bounding box center [20, 20] width 10 height 10
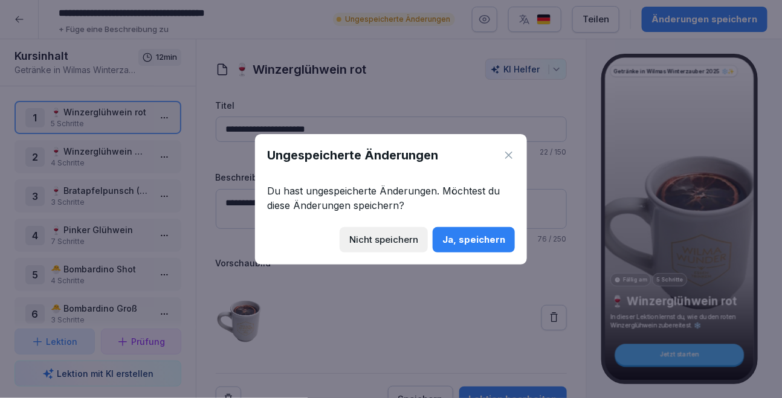
click at [508, 237] on button "Ja, speichern" at bounding box center [474, 239] width 82 height 25
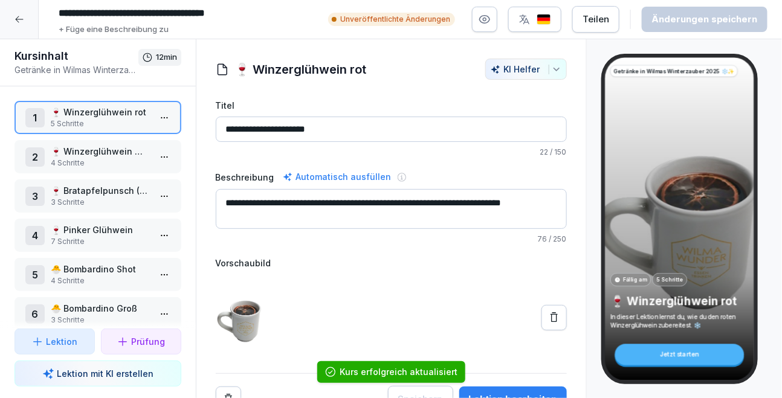
click at [25, 22] on div at bounding box center [19, 19] width 39 height 39
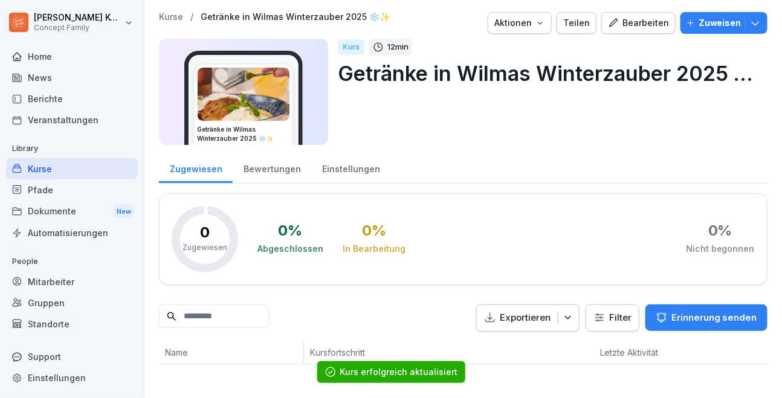
click at [56, 172] on div "Kurse" at bounding box center [72, 168] width 132 height 21
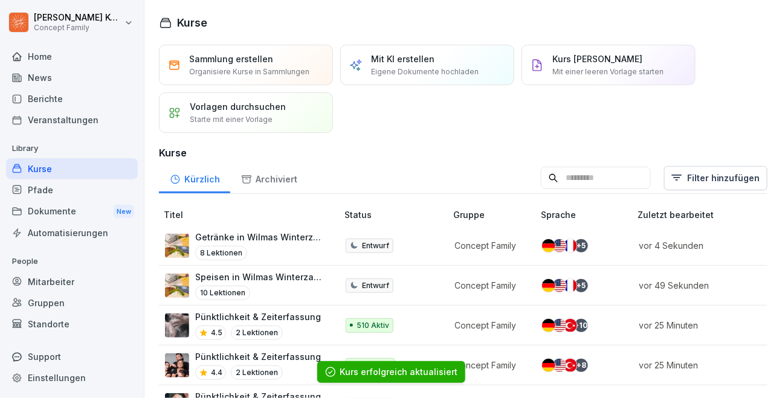
click at [276, 177] on div "Archiviert" at bounding box center [268, 178] width 77 height 31
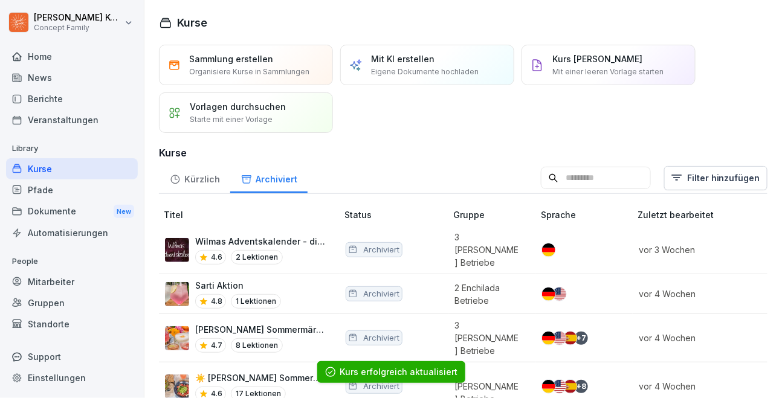
click at [575, 169] on input at bounding box center [596, 178] width 110 height 23
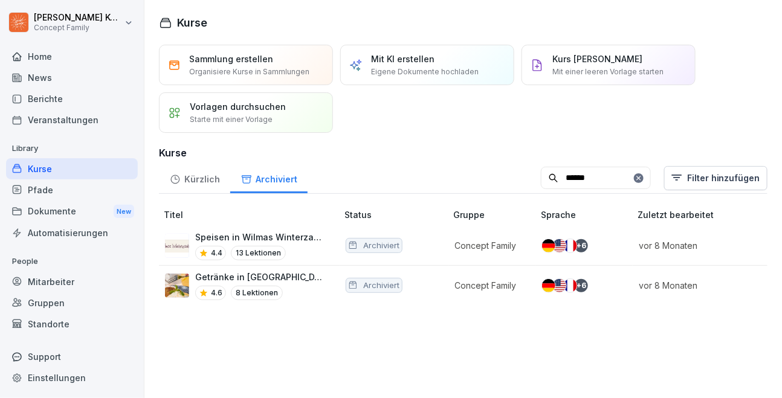
type input "******"
click at [305, 254] on div "4.4 13 Lektionen" at bounding box center [260, 253] width 130 height 15
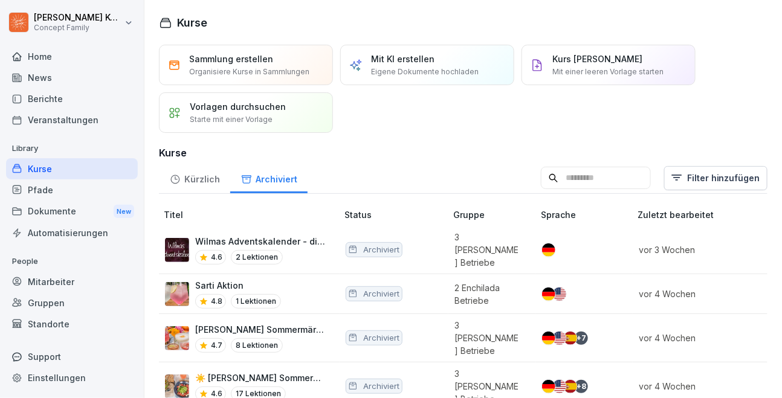
click at [568, 171] on input at bounding box center [596, 178] width 110 height 23
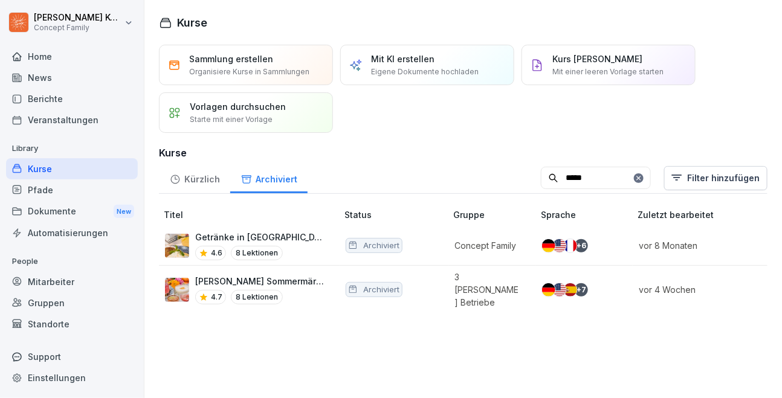
type input "*****"
click at [296, 244] on div "Getränke in [GEOGRAPHIC_DATA] Winterzauber Teil 2 2024 ❄️✨ 4.6 8 Lektionen" at bounding box center [260, 246] width 130 height 30
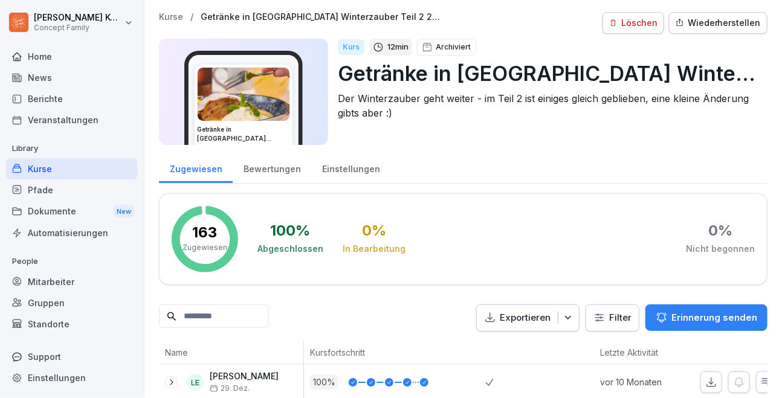
click at [48, 163] on div "Kurse" at bounding box center [72, 168] width 132 height 21
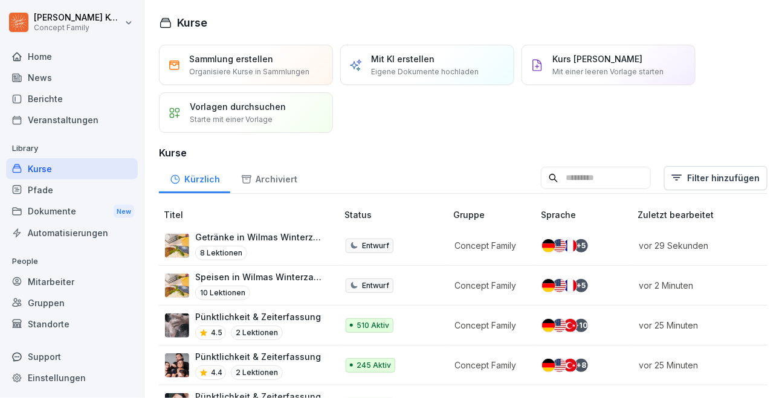
click at [293, 238] on p "Getränke in Wilmas Winterzauber 2025 ❄️✨" at bounding box center [260, 237] width 130 height 13
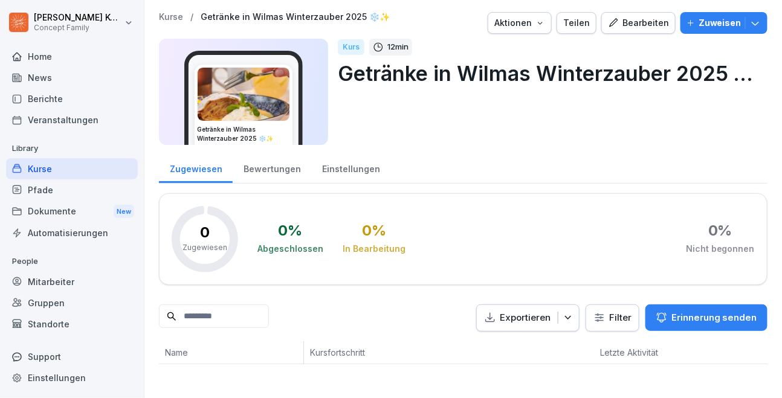
click at [641, 25] on div "Bearbeiten" at bounding box center [638, 22] width 61 height 13
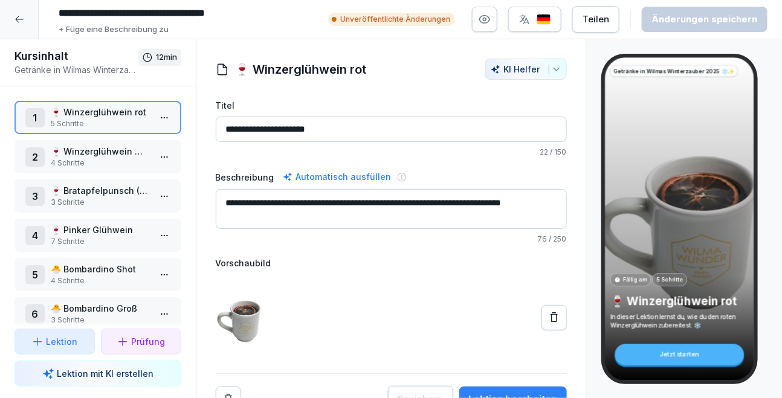
click at [144, 30] on p "+ Füge eine Beschreibung zu" at bounding box center [114, 30] width 110 height 12
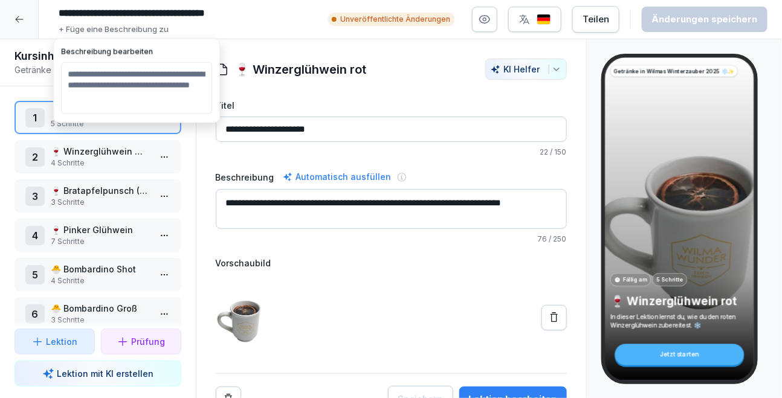
click at [143, 77] on textarea at bounding box center [136, 88] width 151 height 52
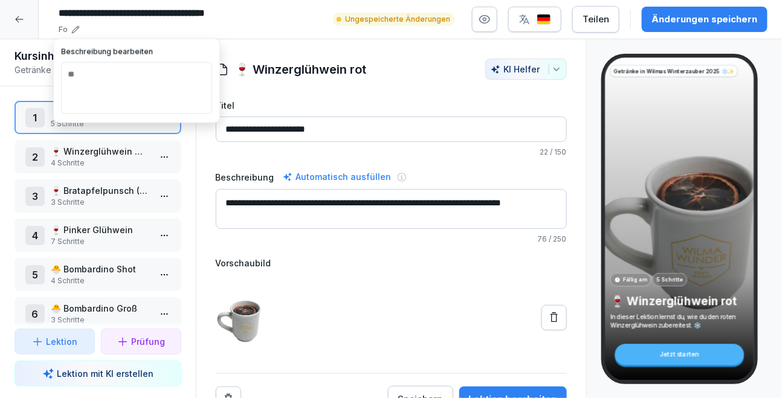
type textarea "*"
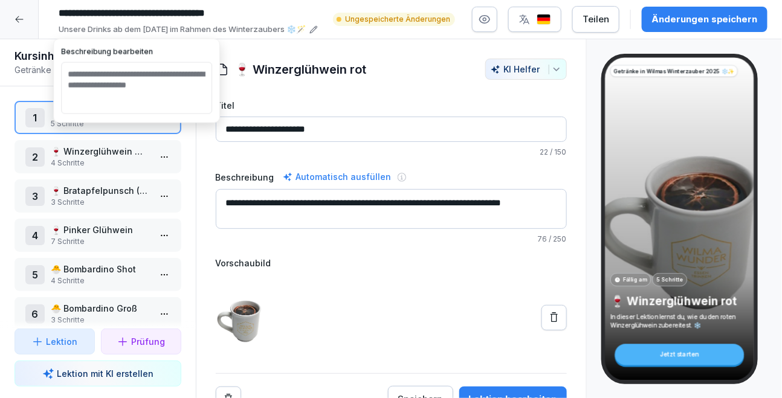
type textarea "**********"
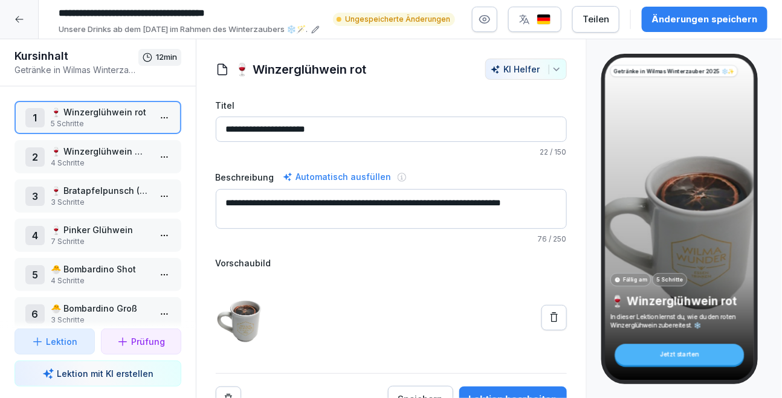
click at [679, 21] on div "Änderungen speichern" at bounding box center [705, 19] width 106 height 13
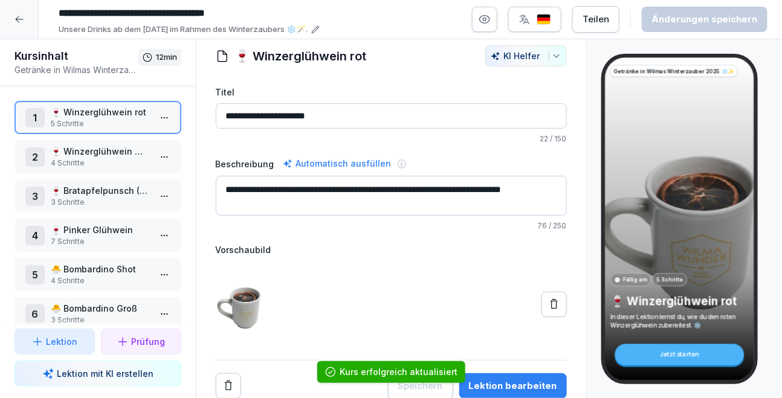
scroll to position [93, 0]
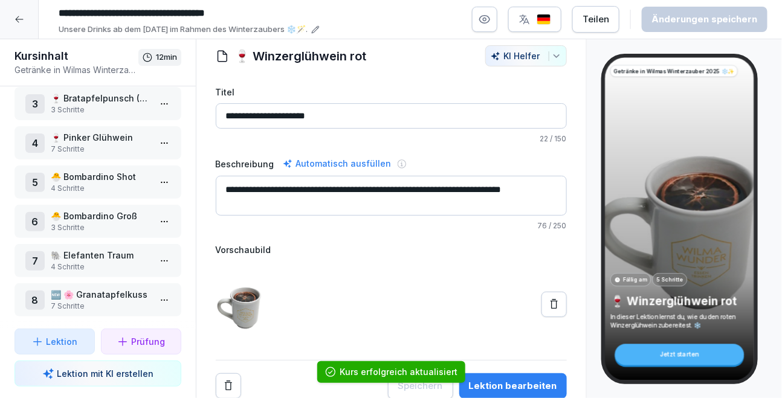
click at [99, 291] on p "🆕 🌸 Granatapfelkuss" at bounding box center [100, 294] width 99 height 13
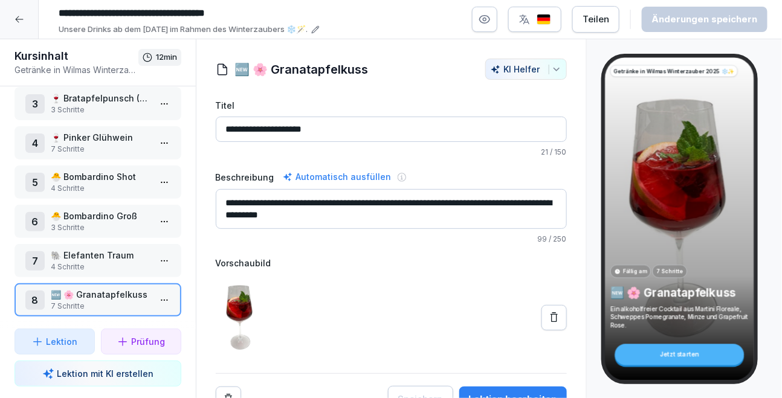
click at [18, 22] on icon at bounding box center [20, 20] width 10 height 10
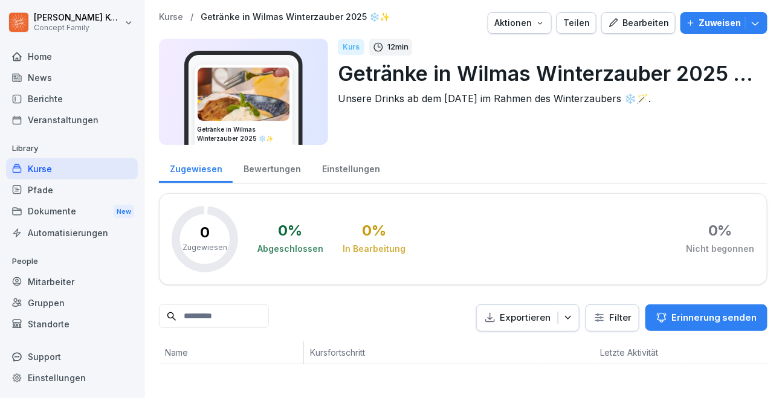
click at [48, 164] on div "Kurse" at bounding box center [72, 168] width 132 height 21
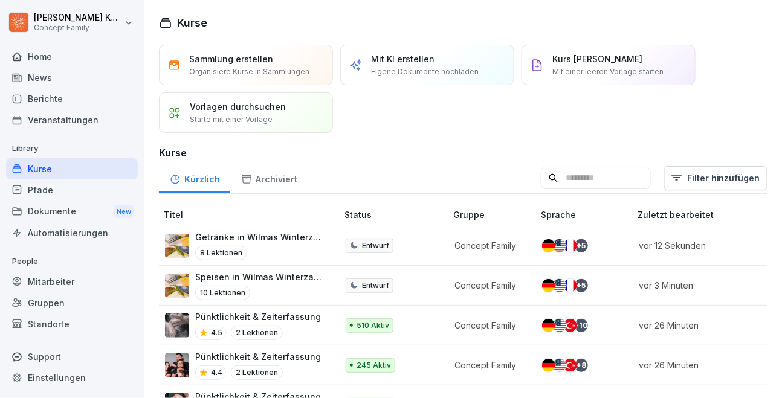
click at [319, 268] on td "Speisen in Wilmas Winterzauber 2025 ❄️✨ 10 Lektionen" at bounding box center [249, 286] width 181 height 40
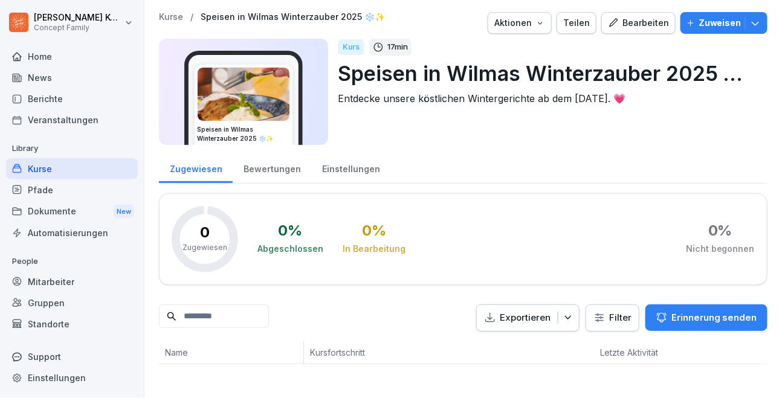
click at [339, 169] on div "Einstellungen" at bounding box center [350, 167] width 79 height 31
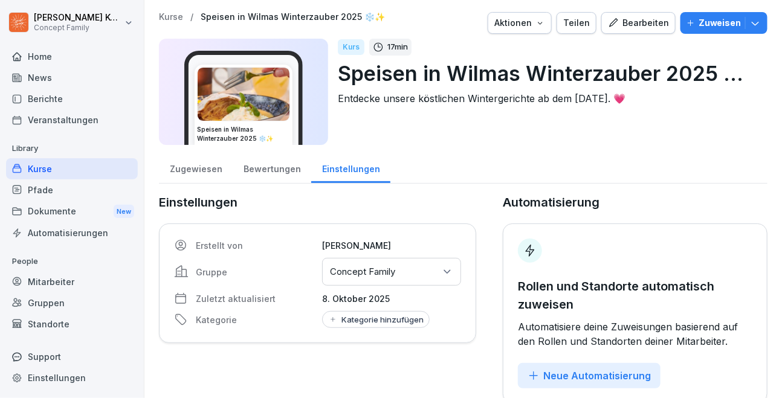
click at [364, 280] on div "Gruppen oder Standorte auswählen Concept Family" at bounding box center [391, 272] width 139 height 28
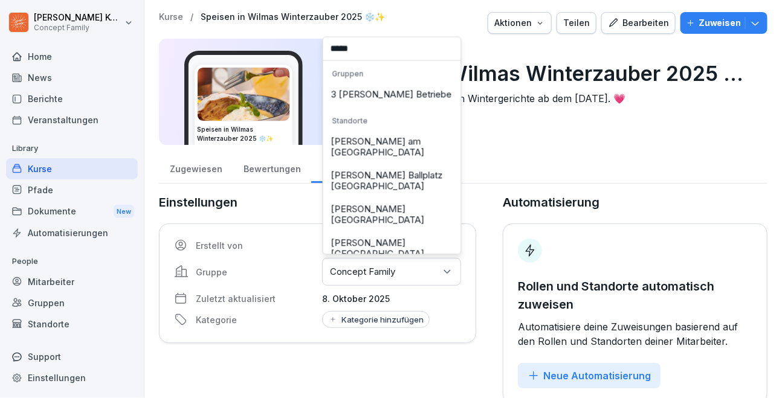
type input "*****"
click at [370, 99] on div "3 [PERSON_NAME] Betriebe" at bounding box center [393, 94] width 132 height 23
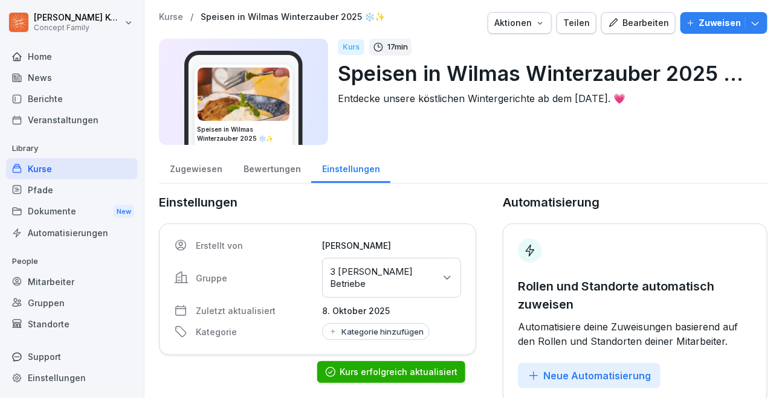
click at [53, 175] on div "Kurse" at bounding box center [72, 168] width 132 height 21
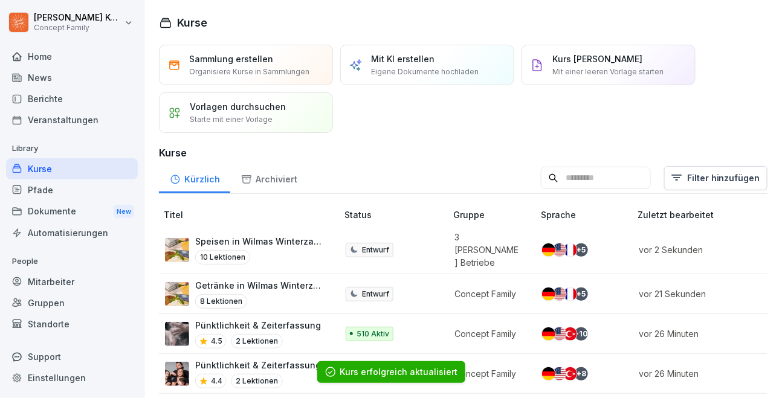
click at [250, 284] on div "Getränke in Wilmas Winterzauber 2025 ❄️✨ 8 Lektionen" at bounding box center [260, 294] width 130 height 30
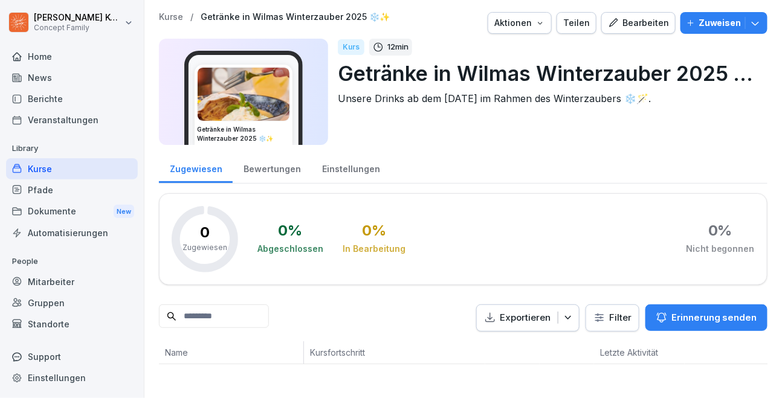
click at [351, 169] on div "Einstellungen" at bounding box center [350, 167] width 79 height 31
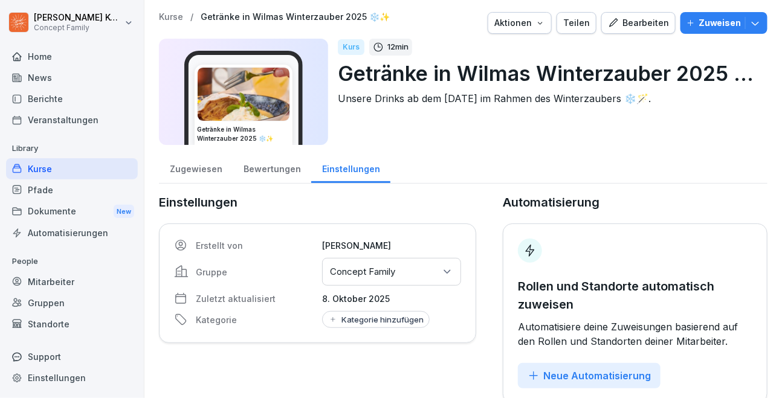
click at [385, 258] on div "Gruppen oder Standorte auswählen Concept Family" at bounding box center [391, 272] width 139 height 28
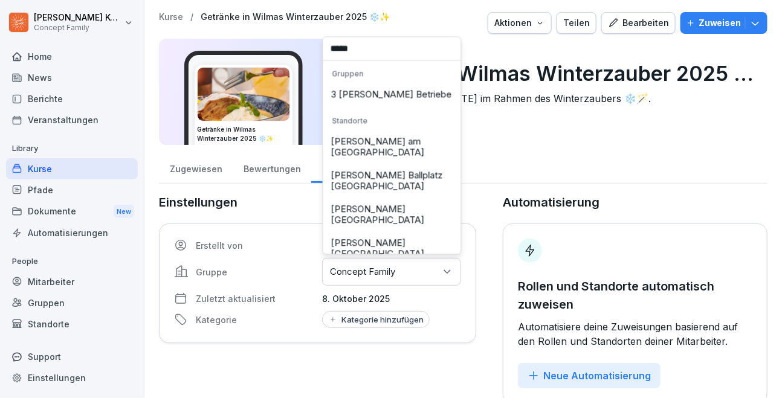
type input "*****"
click at [374, 93] on div "3 [PERSON_NAME] Betriebe" at bounding box center [393, 94] width 132 height 23
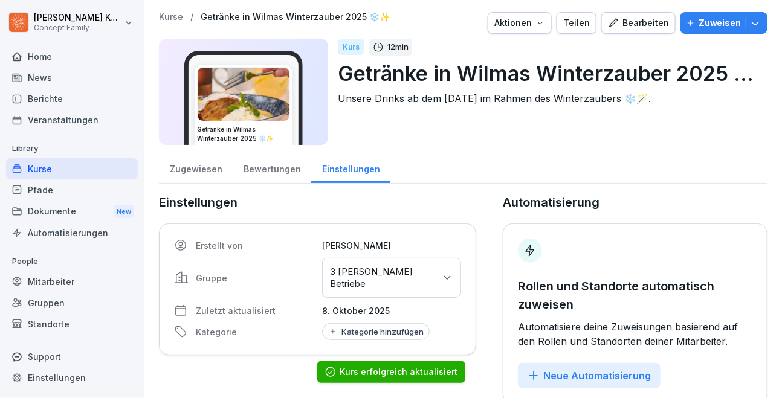
click at [31, 174] on div "Kurse" at bounding box center [72, 168] width 132 height 21
